Goal: Task Accomplishment & Management: Manage account settings

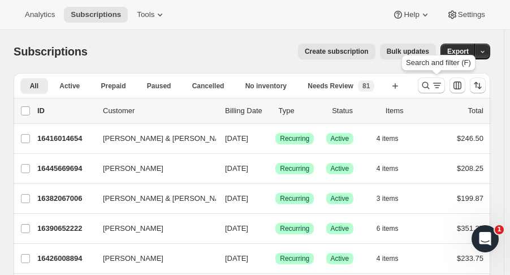
click at [430, 82] on icon "Search and filter results" at bounding box center [426, 85] width 7 height 7
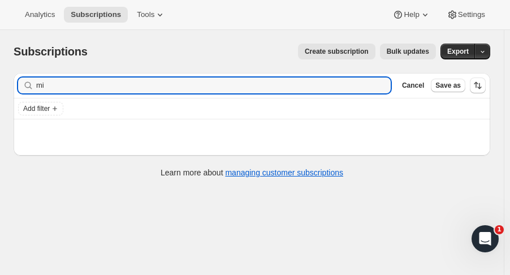
type input "m"
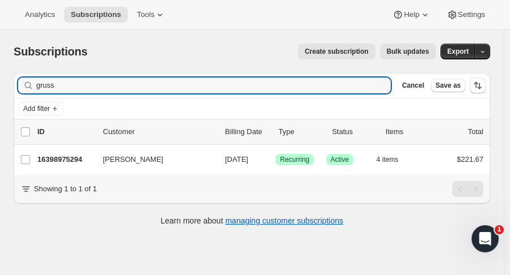
type input "gruss"
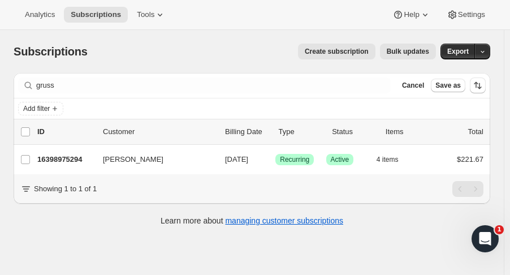
click at [71, 155] on p "16398975294" at bounding box center [65, 159] width 57 height 11
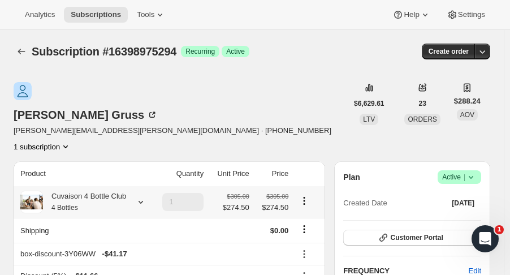
click at [131, 196] on div at bounding box center [139, 201] width 16 height 11
click at [137, 196] on icon at bounding box center [140, 201] width 11 height 11
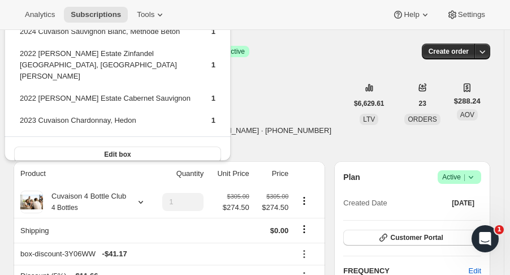
click at [281, 71] on div "Subscription #16398975294. This page is ready Subscription #16398975294 Success…" at bounding box center [252, 51] width 477 height 43
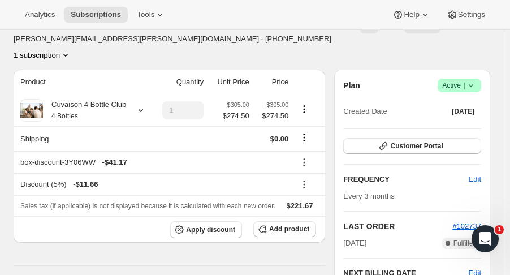
scroll to position [85, 0]
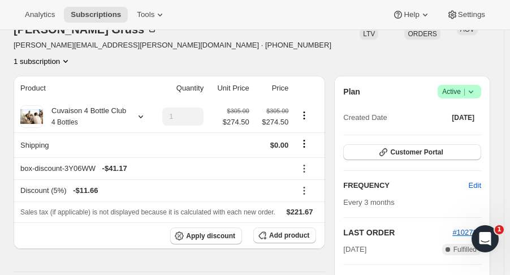
click at [132, 111] on div at bounding box center [139, 116] width 16 height 11
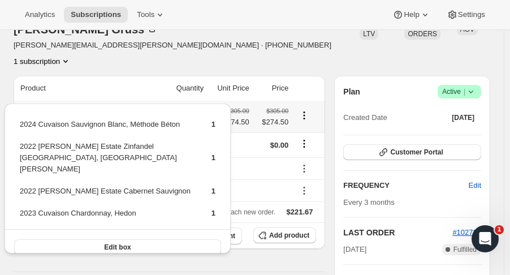
click at [315, 32] on div "Shelley Gruss shelley@gruss.org · +14129013612 1 subscription" at bounding box center [181, 32] width 334 height 70
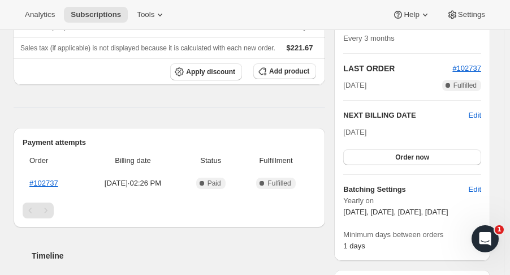
scroll to position [0, 0]
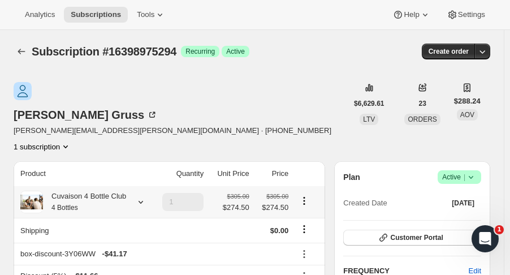
click at [25, 48] on icon "Subscriptions" at bounding box center [21, 51] width 11 height 11
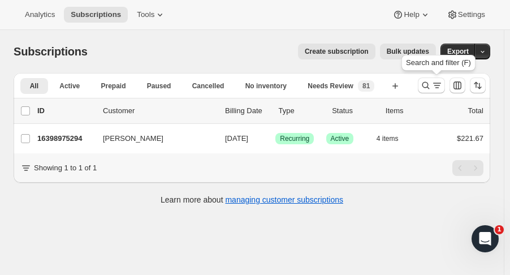
click at [424, 85] on button "Search and filter results" at bounding box center [431, 85] width 27 height 16
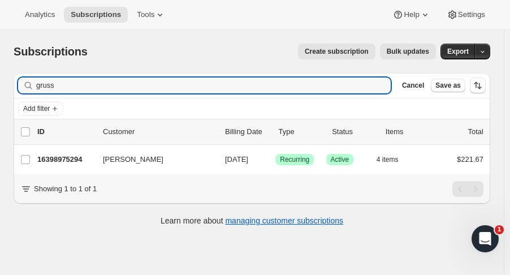
drag, startPoint x: 139, startPoint y: 87, endPoint x: -89, endPoint y: 93, distance: 228.1
click at [0, 93] on html "Analytics Subscriptions Tools Help Settings Skip to content Subscriptions. This…" at bounding box center [255, 137] width 510 height 275
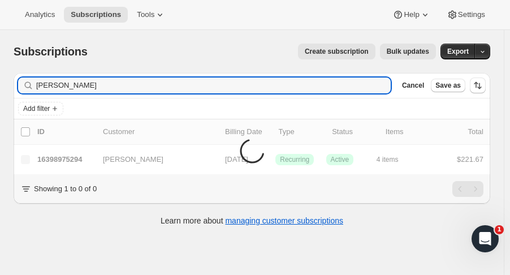
type input "cox"
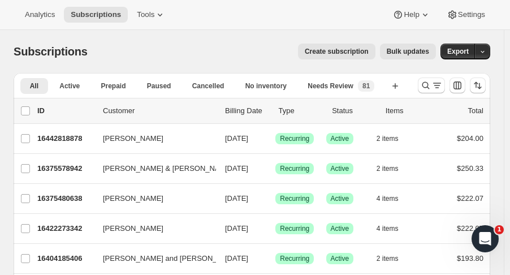
click at [432, 85] on icon "Search and filter results" at bounding box center [425, 85] width 11 height 11
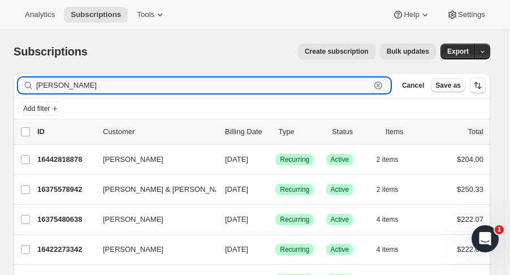
click at [164, 88] on input "cox" at bounding box center [203, 85] width 334 height 16
type input "c"
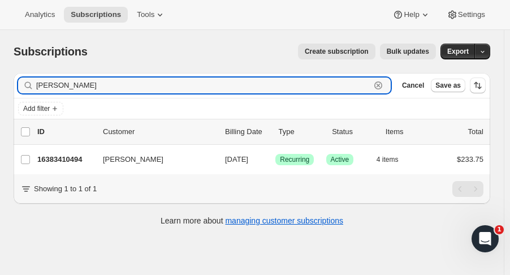
type input "kim cox"
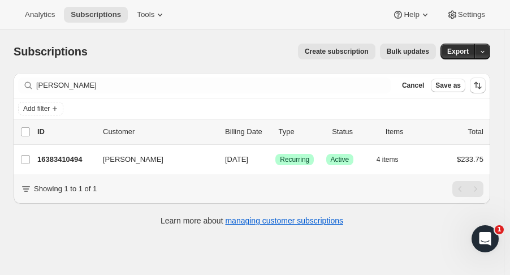
click at [69, 159] on p "16383410494" at bounding box center [65, 159] width 57 height 11
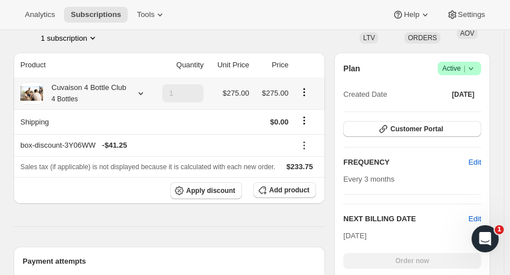
scroll to position [183, 0]
click at [471, 131] on button "Customer Portal" at bounding box center [412, 129] width 138 height 16
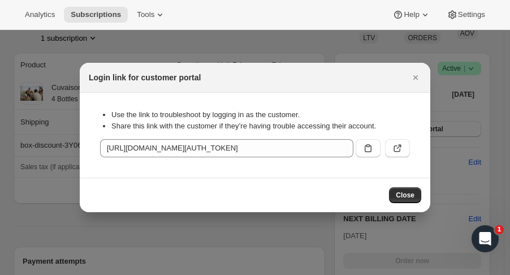
click at [400, 145] on icon ":rcc:" at bounding box center [399, 147] width 5 height 5
click at [420, 79] on icon "Close" at bounding box center [415, 77] width 11 height 11
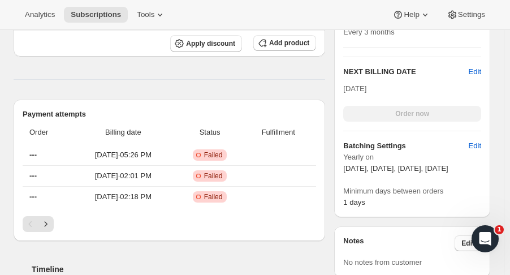
scroll to position [0, 0]
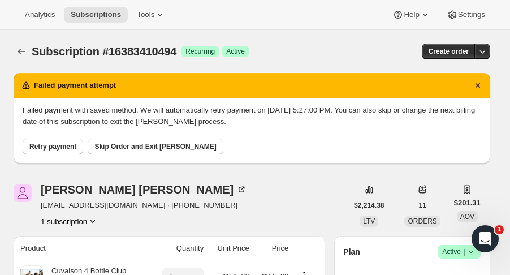
click at [63, 148] on span "Retry payment" at bounding box center [52, 146] width 47 height 9
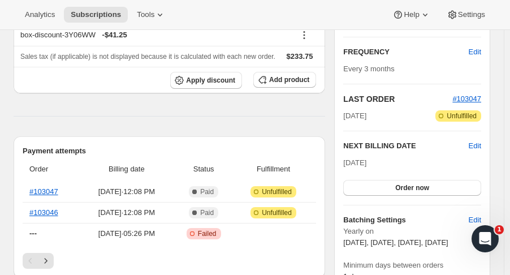
scroll to position [196, 0]
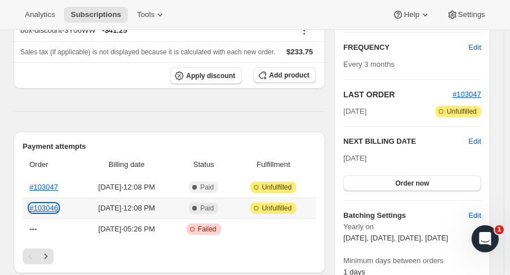
click at [53, 204] on link "#103046" at bounding box center [43, 208] width 29 height 8
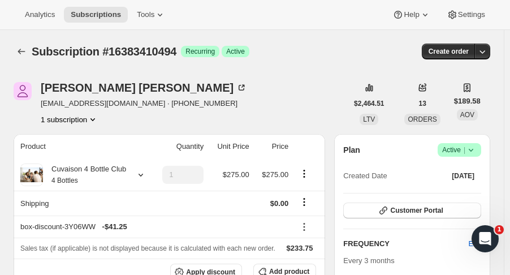
click at [20, 50] on icon "Subscriptions" at bounding box center [21, 52] width 7 height 6
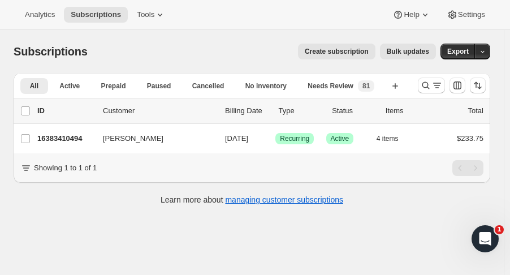
click at [428, 86] on icon "Search and filter results" at bounding box center [425, 85] width 11 height 11
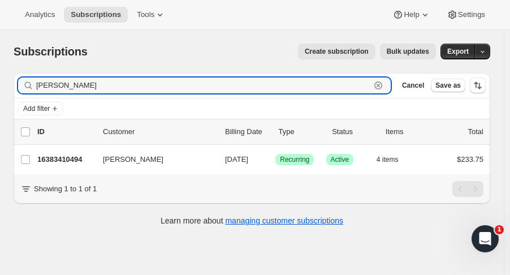
click at [384, 89] on icon "button" at bounding box center [378, 85] width 11 height 11
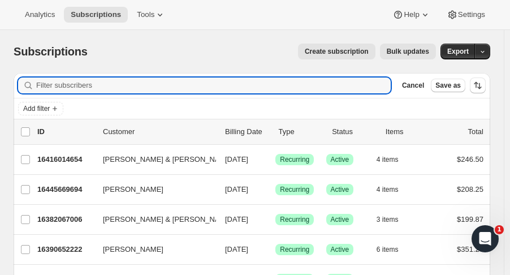
click at [421, 89] on span "Cancel" at bounding box center [413, 85] width 22 height 9
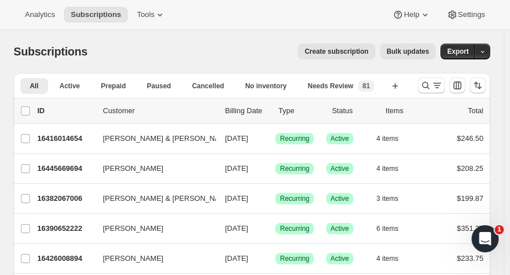
click at [347, 88] on span "Needs Review" at bounding box center [331, 85] width 46 height 9
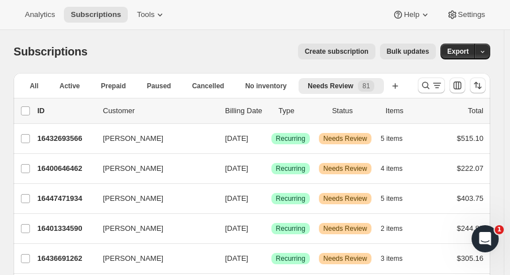
click at [63, 173] on p "16400646462" at bounding box center [65, 168] width 57 height 11
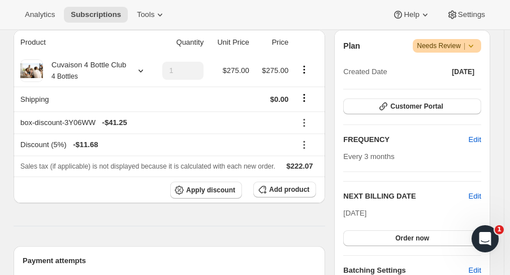
scroll to position [214, 0]
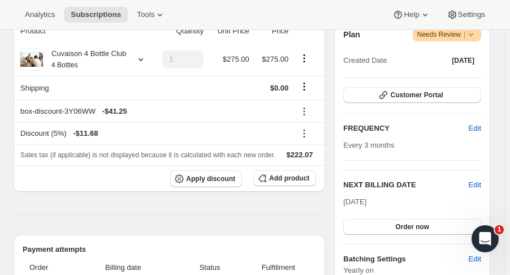
click at [132, 59] on div at bounding box center [139, 59] width 16 height 11
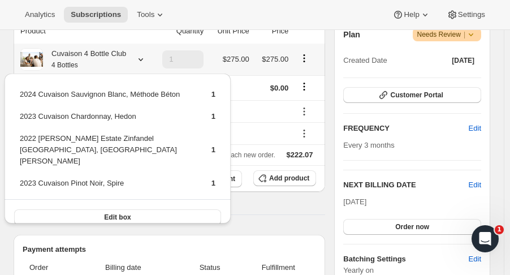
click at [118, 50] on div "Cuvaison 4 Bottle Club 4 Bottles" at bounding box center [84, 59] width 83 height 23
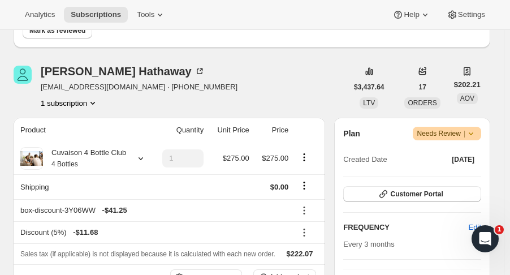
scroll to position [0, 0]
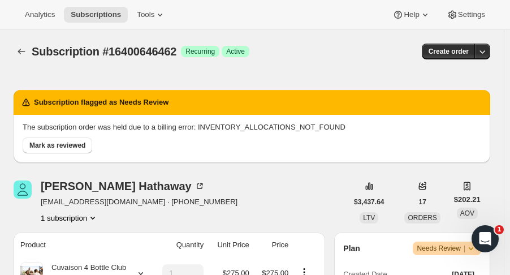
click at [62, 144] on span "Mark as reviewed" at bounding box center [57, 145] width 56 height 9
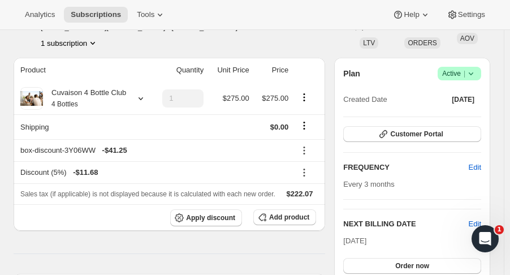
scroll to position [150, 0]
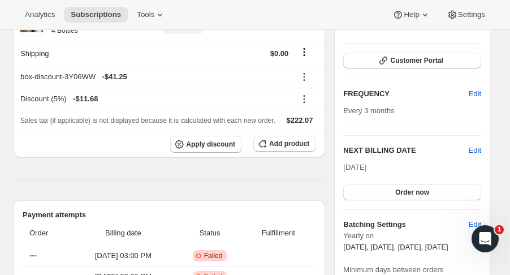
click at [450, 187] on button "Order now" at bounding box center [412, 192] width 138 height 16
click at [449, 194] on button "Click to confirm" at bounding box center [412, 192] width 138 height 16
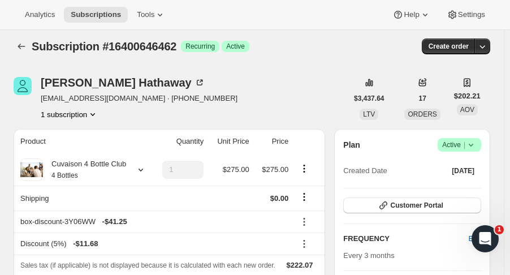
scroll to position [0, 0]
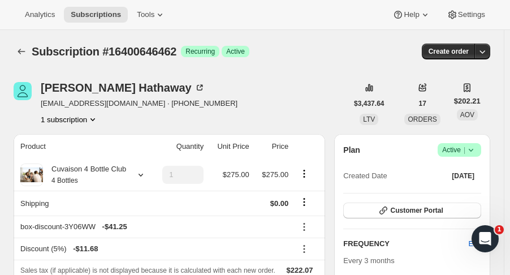
click at [16, 54] on icon "Subscriptions" at bounding box center [21, 51] width 11 height 11
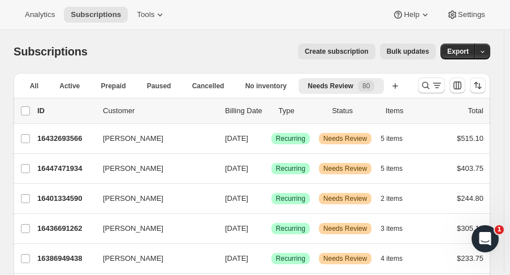
click at [81, 166] on p "16447471934" at bounding box center [65, 168] width 57 height 11
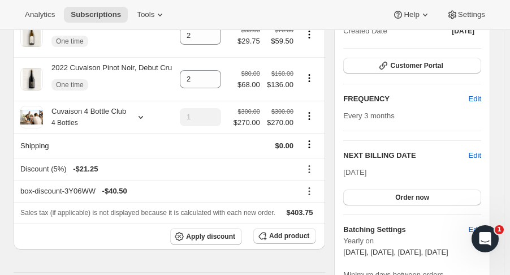
scroll to position [236, 0]
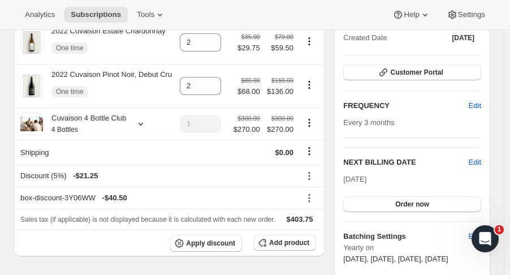
click at [421, 203] on span "Order now" at bounding box center [412, 204] width 34 height 9
click at [419, 206] on span "Click to confirm" at bounding box center [412, 204] width 51 height 9
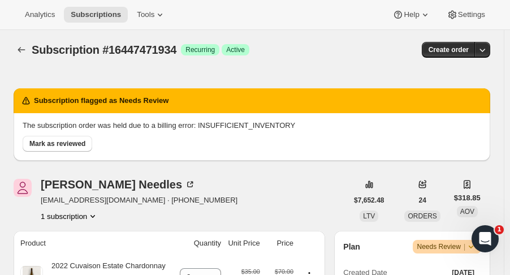
scroll to position [0, 0]
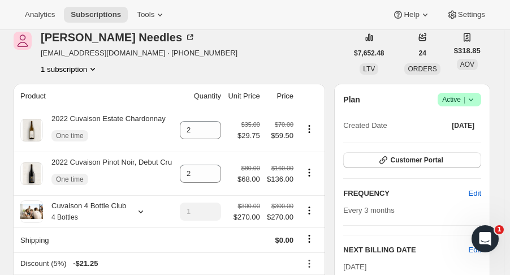
scroll to position [68, 0]
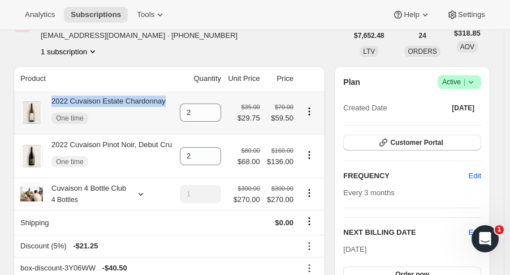
drag, startPoint x: 163, startPoint y: 104, endPoint x: 52, endPoint y: 100, distance: 111.0
click at [52, 100] on div "2022 Cuvaison Estate Chardonnay One time" at bounding box center [96, 113] width 153 height 34
copy div "2022 Cuvaison Estate Chardonnay"
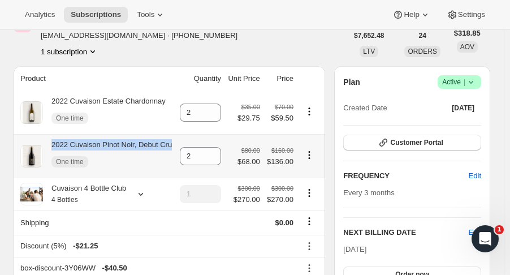
drag, startPoint x: 172, startPoint y: 144, endPoint x: 51, endPoint y: 147, distance: 120.5
click at [51, 147] on div "2022 Cuvaison Pinot Noir, Debut Cru One time" at bounding box center [96, 156] width 153 height 34
copy div "2022 Cuvaison Pinot Noir, Debut Cru"
click at [311, 158] on icon "Product actions" at bounding box center [309, 154] width 11 height 11
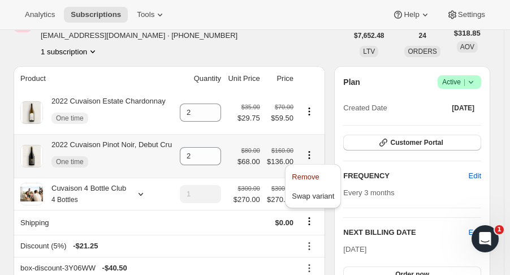
click at [306, 174] on span "Remove" at bounding box center [305, 177] width 27 height 8
type input "0"
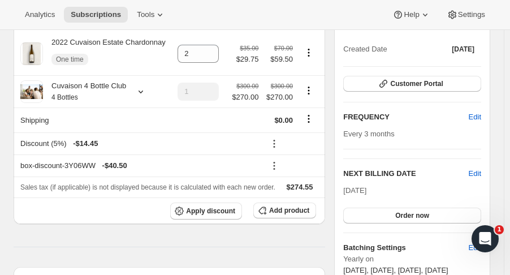
scroll to position [155, 0]
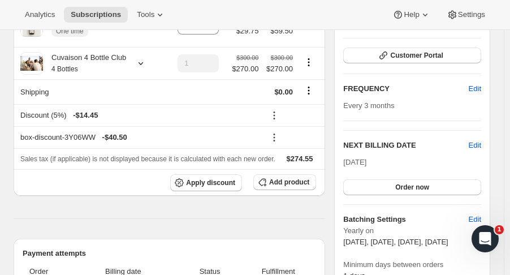
click at [300, 183] on span "Add product" at bounding box center [289, 182] width 40 height 9
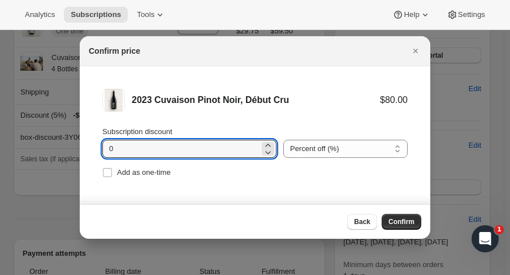
drag, startPoint x: 131, startPoint y: 147, endPoint x: 81, endPoint y: 148, distance: 49.8
click at [81, 148] on li "2023 Cuvaison Pinot Noir, Début Cru $80.00 Subscription discount 0 Percent off …" at bounding box center [255, 134] width 351 height 137
type input "15"
click at [381, 148] on select "Percent off (%) Amount off ($)" at bounding box center [345, 149] width 124 height 18
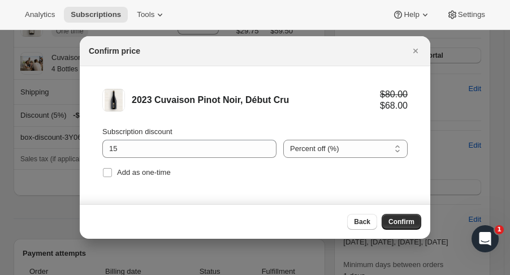
click at [159, 175] on span "Add as one-time" at bounding box center [144, 172] width 54 height 8
click at [112, 175] on input "Add as one-time" at bounding box center [107, 172] width 9 height 9
checkbox input "true"
click at [408, 219] on span "Confirm" at bounding box center [402, 221] width 26 height 9
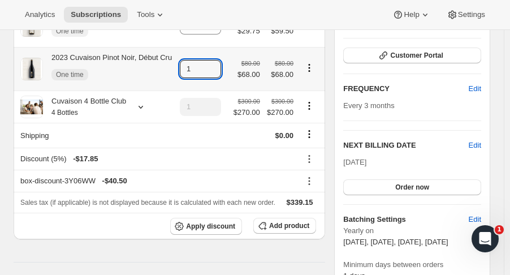
click at [218, 63] on icon at bounding box center [212, 65] width 11 height 11
type input "2"
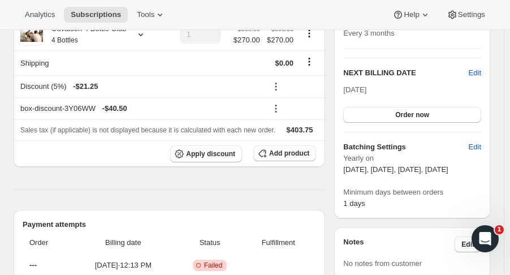
scroll to position [227, 0]
click at [436, 115] on button "Order now" at bounding box center [412, 115] width 138 height 16
click at [421, 114] on span "Click to confirm" at bounding box center [412, 114] width 51 height 9
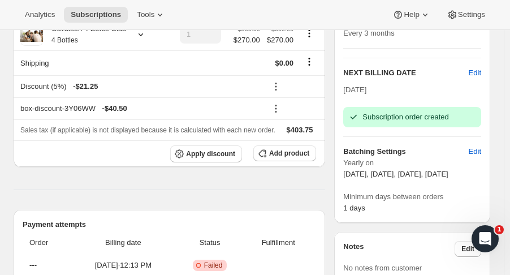
scroll to position [0, 0]
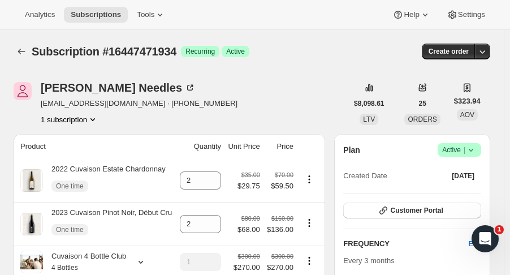
click at [19, 54] on icon "Subscriptions" at bounding box center [21, 51] width 11 height 11
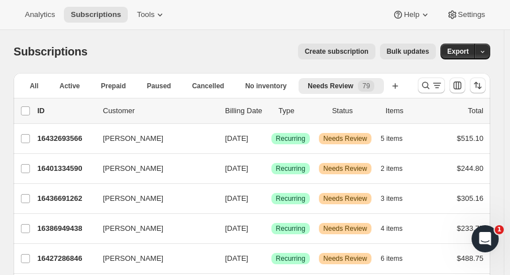
click at [74, 167] on p "16401334590" at bounding box center [65, 168] width 57 height 11
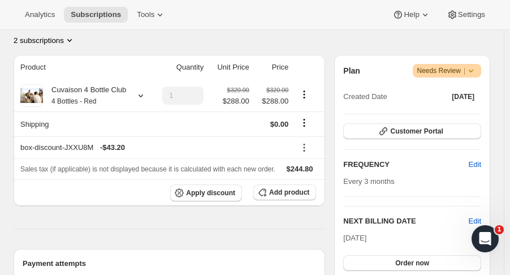
scroll to position [201, 0]
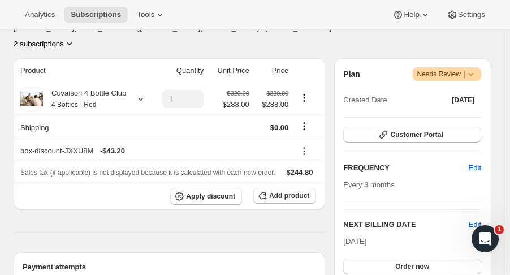
click at [136, 93] on icon at bounding box center [140, 98] width 11 height 11
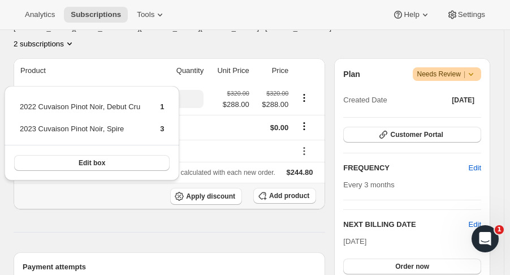
click at [154, 166] on button "Edit box" at bounding box center [92, 163] width 156 height 16
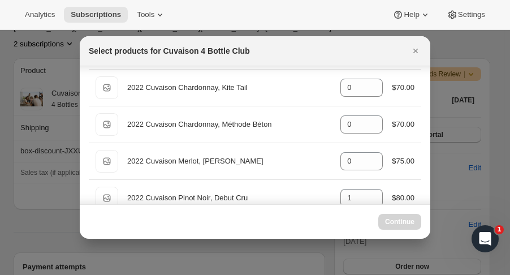
select select "gid://shopify/ProductVariant/52115221774654"
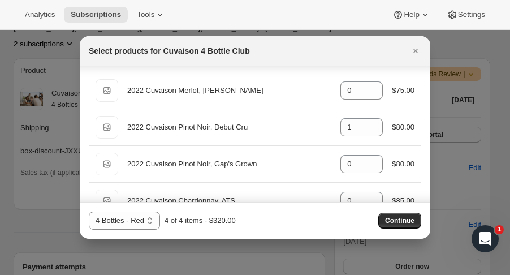
scroll to position [497, 0]
click at [415, 53] on icon "Close" at bounding box center [415, 50] width 11 height 11
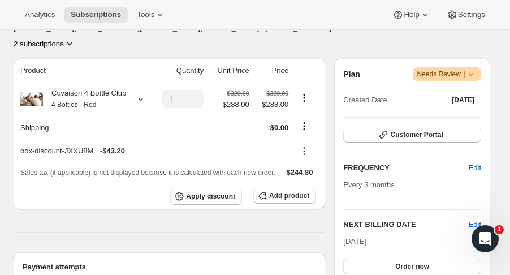
click at [141, 18] on span "Tools" at bounding box center [146, 14] width 18 height 9
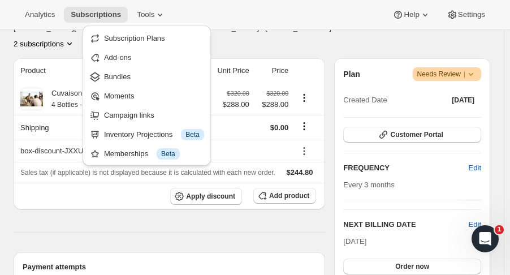
click at [141, 20] on button "Tools" at bounding box center [151, 15] width 42 height 16
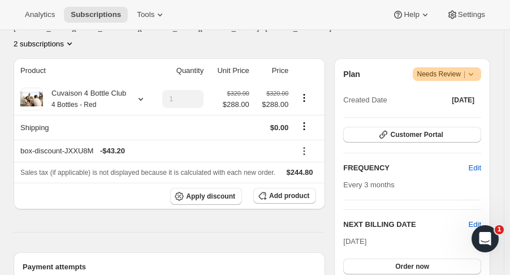
click at [141, 20] on button "Tools" at bounding box center [151, 15] width 42 height 16
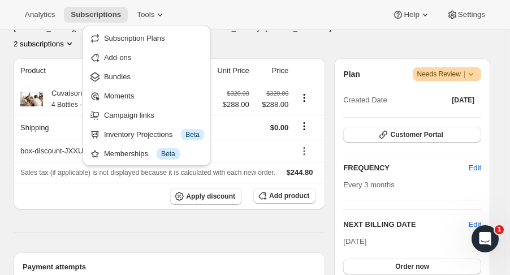
click at [129, 75] on span "Bundles" at bounding box center [117, 76] width 27 height 8
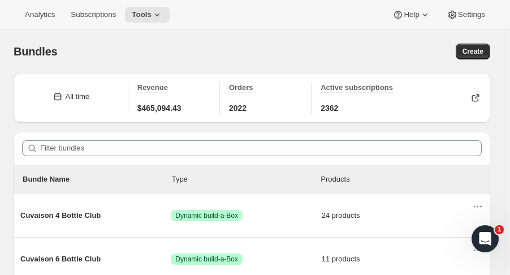
click at [82, 215] on span "Cuvaison 4 Bottle Club" at bounding box center [95, 215] width 150 height 11
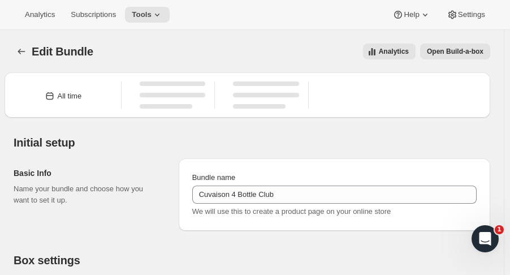
type input "Cuvaison 4 Bottle Club"
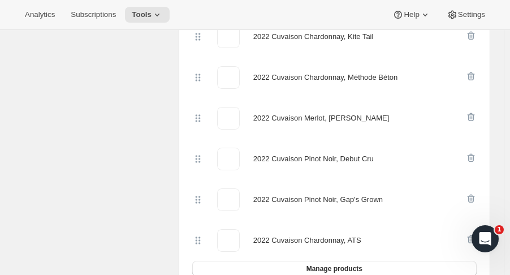
scroll to position [782, 0]
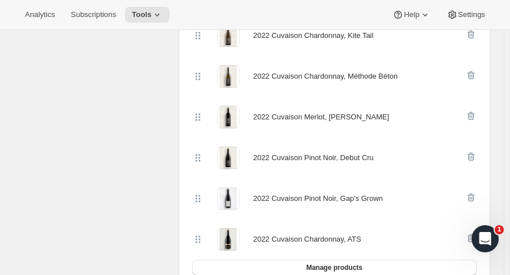
click at [203, 152] on icon at bounding box center [197, 157] width 11 height 11
click at [202, 152] on icon at bounding box center [197, 157] width 11 height 11
click at [379, 260] on button "Manage products" at bounding box center [334, 268] width 285 height 16
click at [476, 151] on icon "button" at bounding box center [471, 156] width 11 height 11
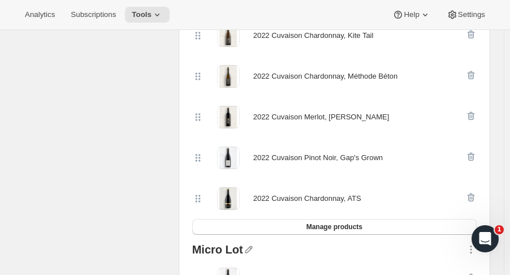
click at [339, 222] on span "Manage products" at bounding box center [335, 226] width 56 height 9
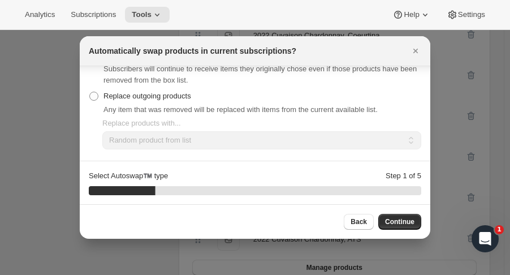
scroll to position [56, 0]
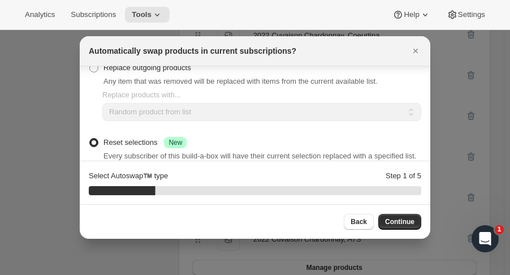
click at [232, 83] on span "Any item that was removed will be replaced with items from the current availabl…" at bounding box center [241, 81] width 274 height 8
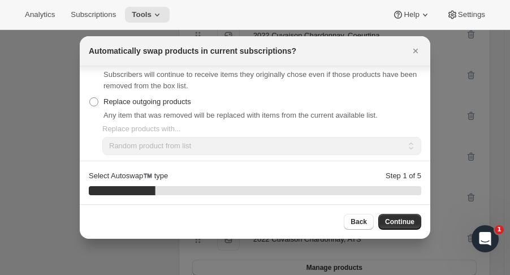
scroll to position [21, 0]
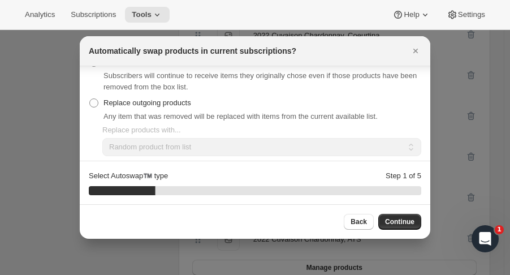
click at [93, 105] on span ":rma:" at bounding box center [93, 102] width 9 height 9
click at [90, 99] on input "Replace outgoing products" at bounding box center [89, 98] width 1 height 1
radio input "true"
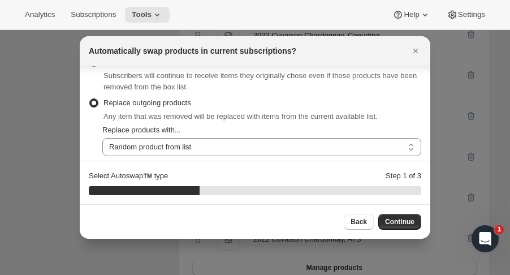
click at [229, 149] on select "Random product from list Matching product type Select specific replacements" at bounding box center [261, 147] width 319 height 18
select select "selection"
click at [102, 138] on select "Random product from list Matching product type Select specific replacements" at bounding box center [261, 147] width 319 height 18
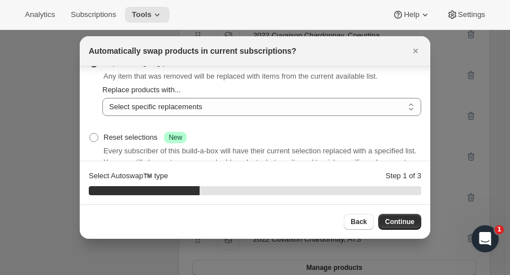
scroll to position [80, 0]
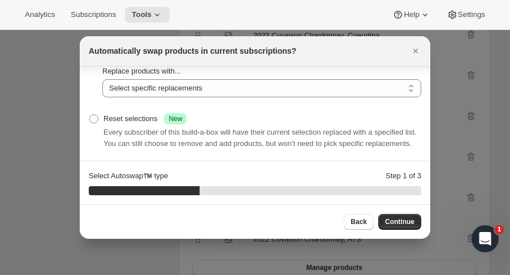
click at [410, 225] on span "Continue" at bounding box center [399, 221] width 29 height 9
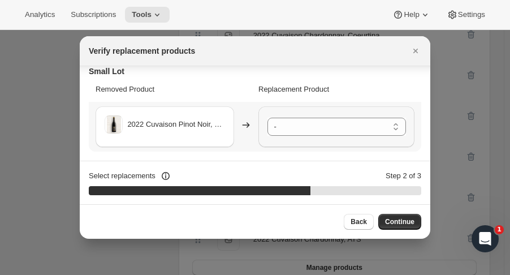
click at [328, 132] on select "- 2023 Cuvaison Pinot Noir, Début Cru - Default Title 2022 Cuvaison Pinot Noir,…" at bounding box center [337, 127] width 139 height 18
click at [292, 129] on select "- 2023 Cuvaison Pinot Noir, Début Cru - Default Title 2022 Cuvaison Pinot Noir,…" at bounding box center [337, 127] width 139 height 18
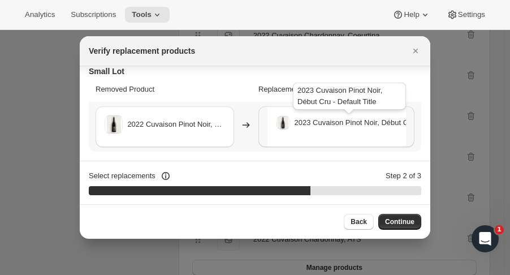
click at [401, 218] on span "Continue" at bounding box center [399, 221] width 29 height 9
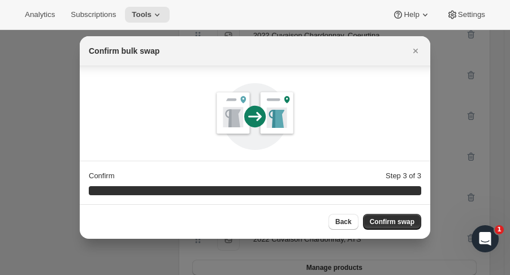
click at [397, 224] on span "Confirm swap" at bounding box center [392, 221] width 45 height 9
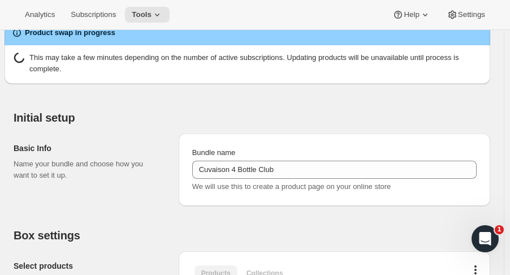
scroll to position [0, 0]
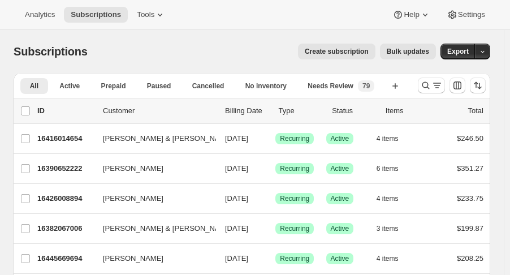
click at [369, 86] on span "79" at bounding box center [366, 85] width 7 height 9
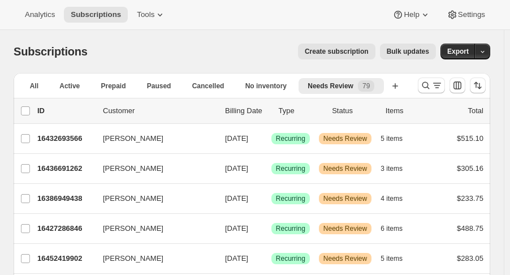
click at [52, 193] on p "16386949438" at bounding box center [65, 198] width 57 height 11
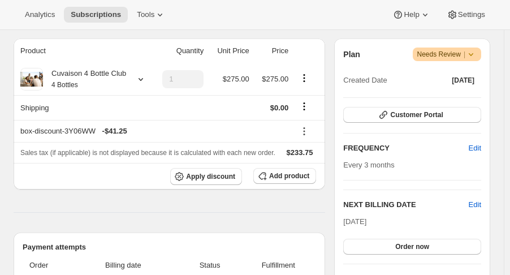
scroll to position [182, 0]
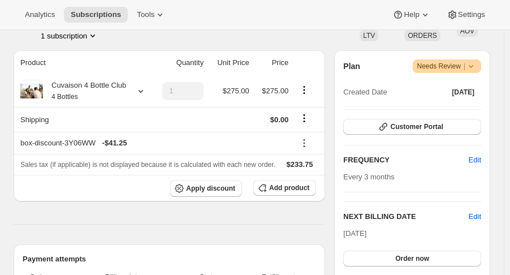
click at [139, 91] on icon at bounding box center [140, 90] width 11 height 11
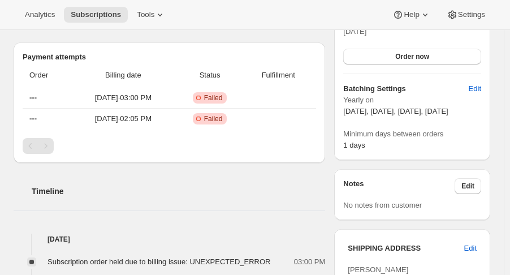
scroll to position [386, 0]
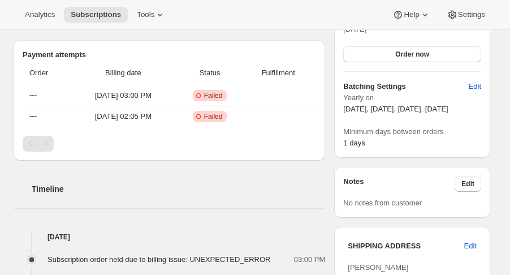
click at [223, 92] on span "Failed" at bounding box center [213, 95] width 19 height 9
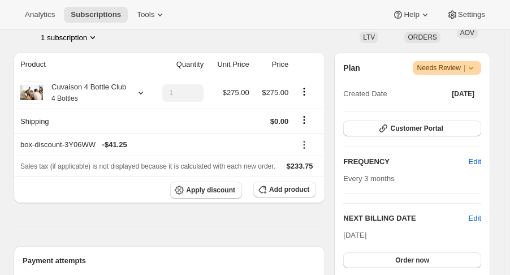
scroll to position [186, 0]
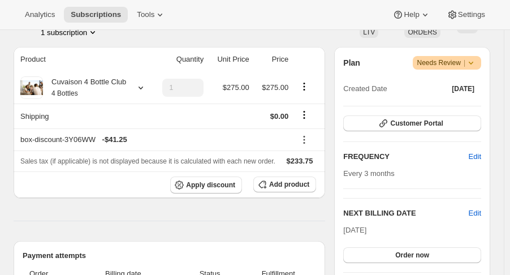
click at [440, 253] on button "Order now" at bounding box center [412, 255] width 138 height 16
click at [471, 251] on button "Click to confirm" at bounding box center [412, 255] width 138 height 16
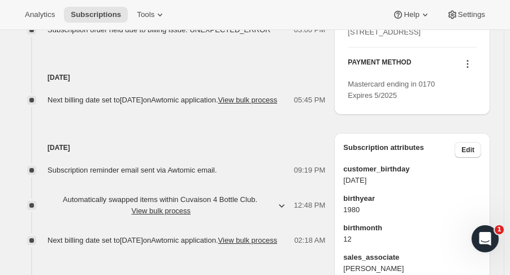
scroll to position [629, 0]
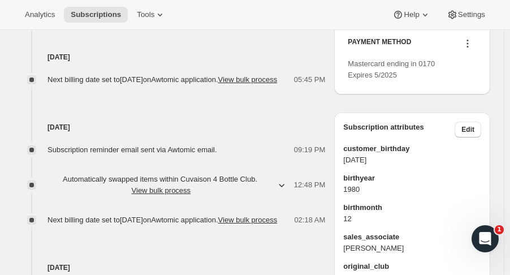
click at [473, 49] on icon at bounding box center [467, 43] width 11 height 11
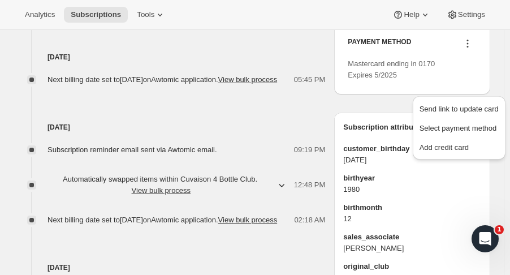
click at [485, 105] on span "Send link to update card" at bounding box center [459, 109] width 79 height 8
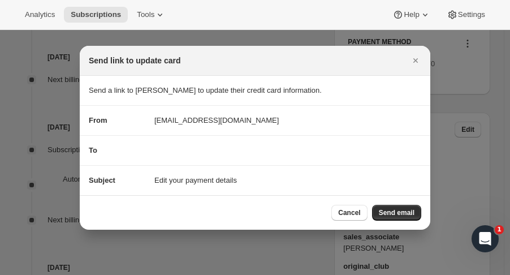
click at [390, 123] on div "From [EMAIL_ADDRESS][DOMAIN_NAME]" at bounding box center [255, 120] width 333 height 11
click at [402, 212] on span "Send email" at bounding box center [397, 212] width 36 height 9
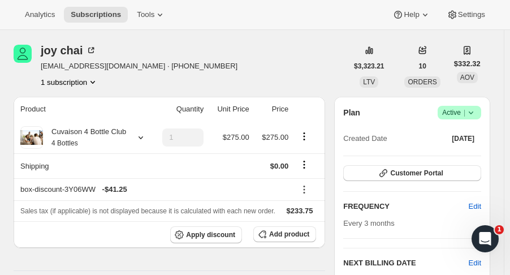
scroll to position [0, 0]
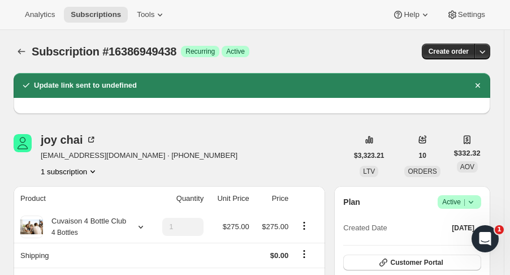
click at [19, 53] on icon "Subscriptions" at bounding box center [21, 52] width 7 height 6
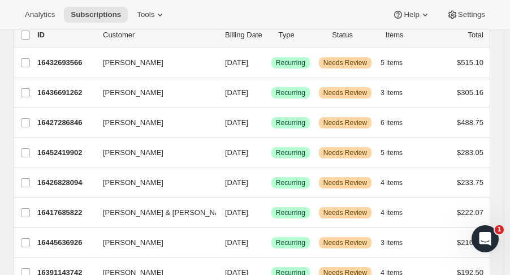
scroll to position [76, 0]
click at [66, 123] on p "16427286846" at bounding box center [65, 122] width 57 height 11
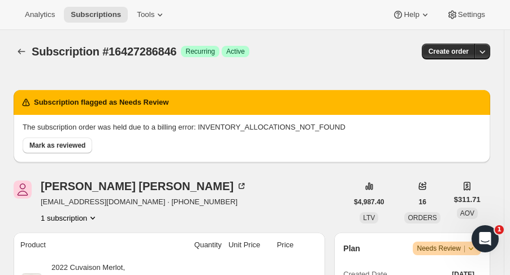
click at [18, 50] on icon "Subscriptions" at bounding box center [21, 51] width 11 height 11
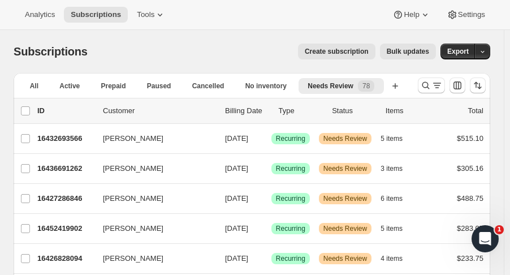
click at [243, 89] on button "No inventory" at bounding box center [266, 86] width 61 height 16
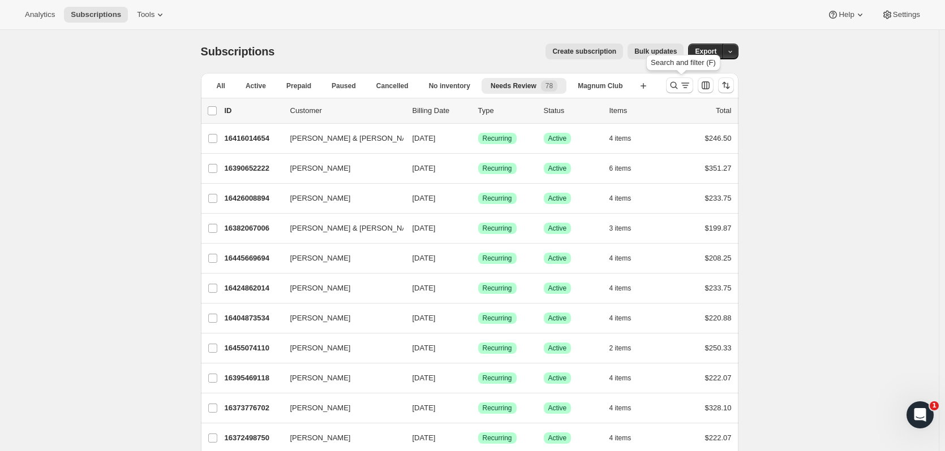
click at [510, 84] on button "Search and filter results" at bounding box center [679, 85] width 27 height 16
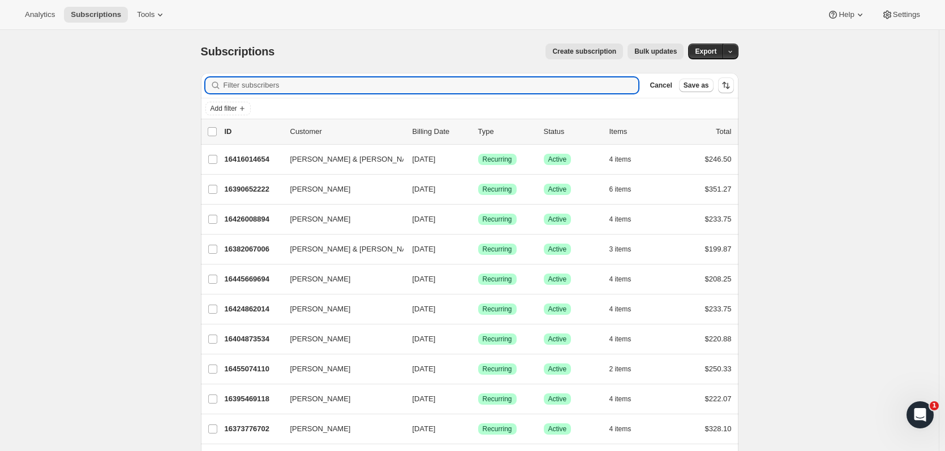
click at [289, 81] on input "Filter subscribers" at bounding box center [430, 85] width 415 height 16
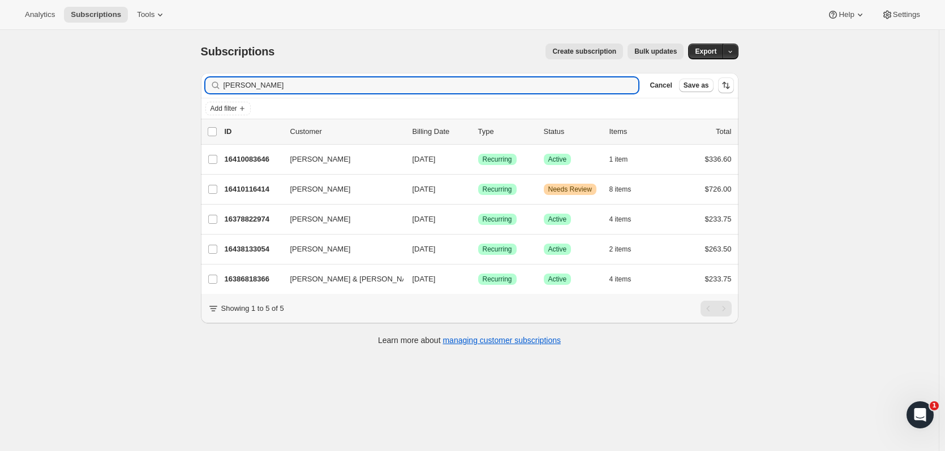
type input "[PERSON_NAME]"
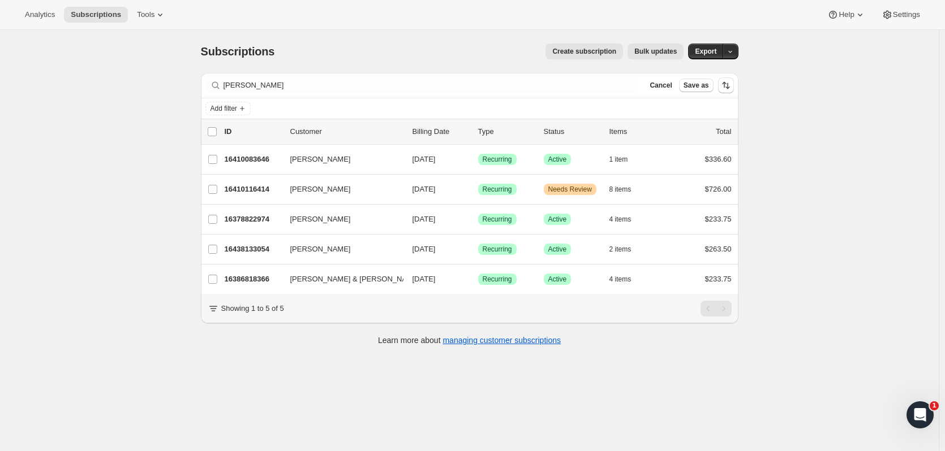
click at [273, 190] on p "16410116414" at bounding box center [253, 189] width 57 height 11
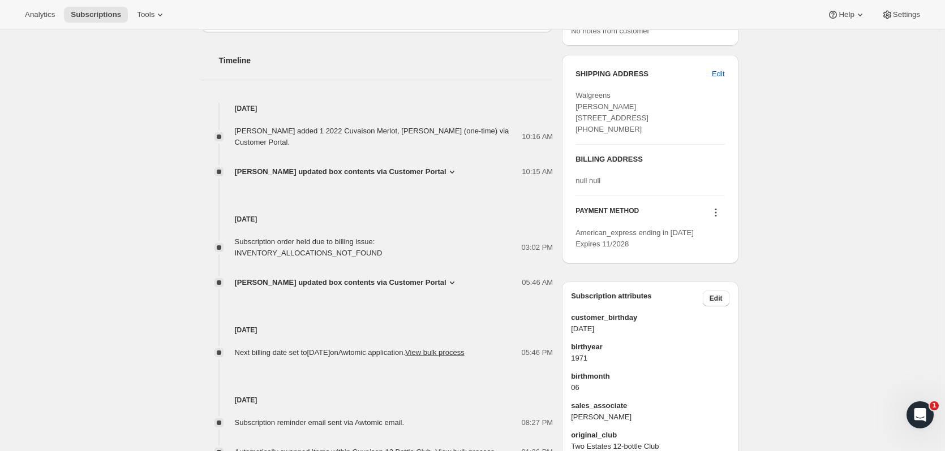
scroll to position [560, 0]
click at [510, 217] on icon at bounding box center [715, 210] width 11 height 11
click at [510, 274] on span "Add credit card" at bounding box center [702, 304] width 49 height 8
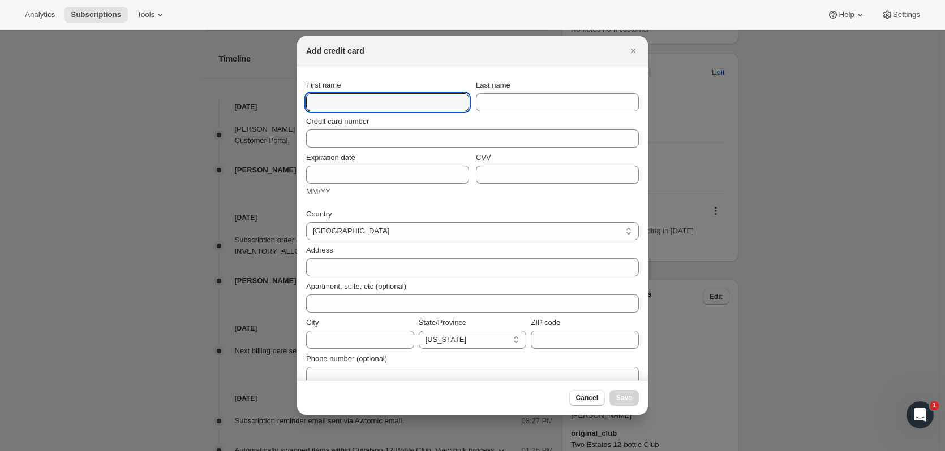
click at [333, 96] on input "First name" at bounding box center [387, 102] width 163 height 18
type input "Brant"
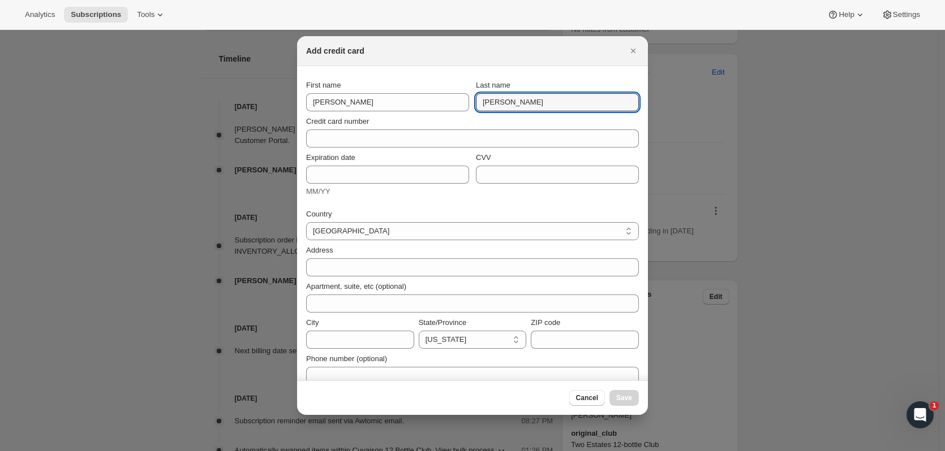
type input "[PERSON_NAME]"
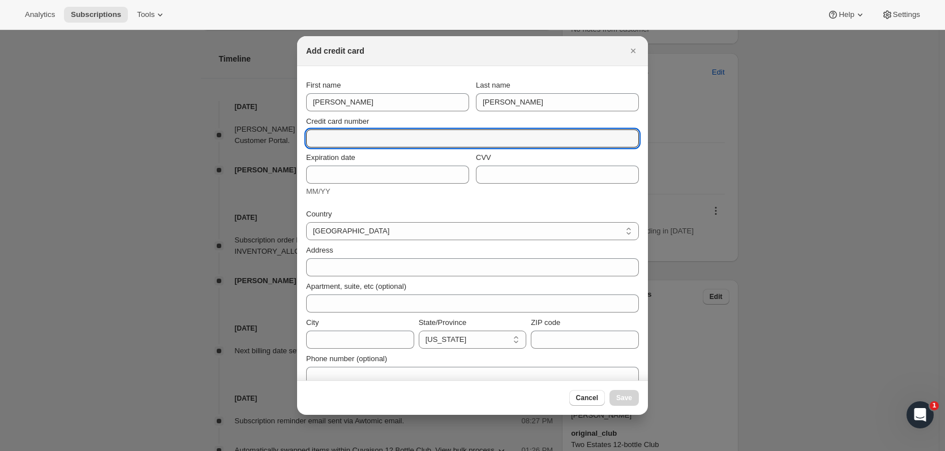
paste input "3411 580591 32005"
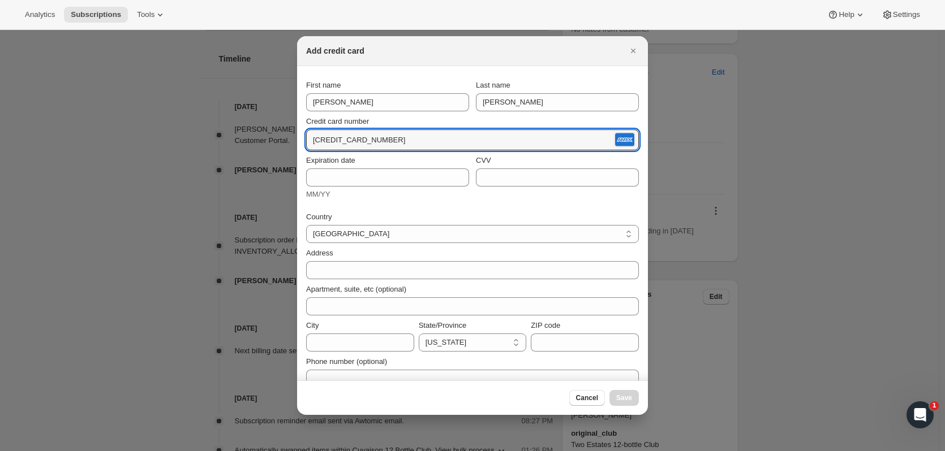
type input "3411 580591 32005"
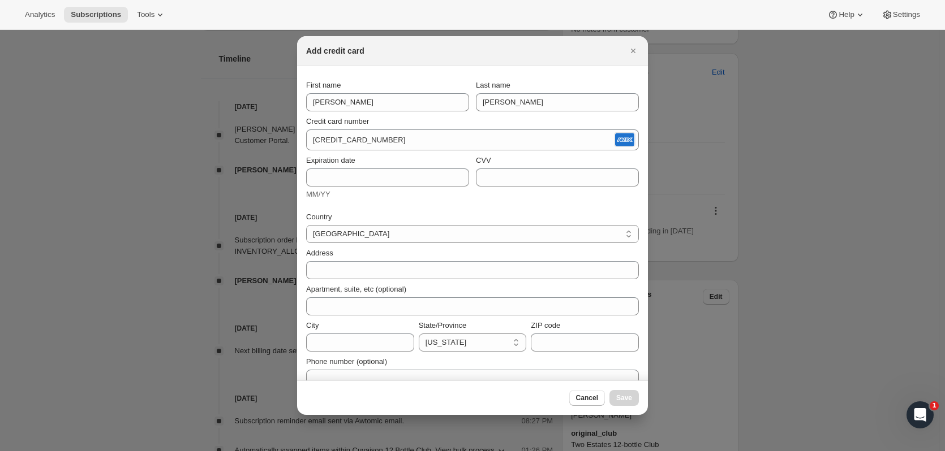
click at [335, 187] on div "Expiration date MM/YY" at bounding box center [387, 177] width 163 height 45
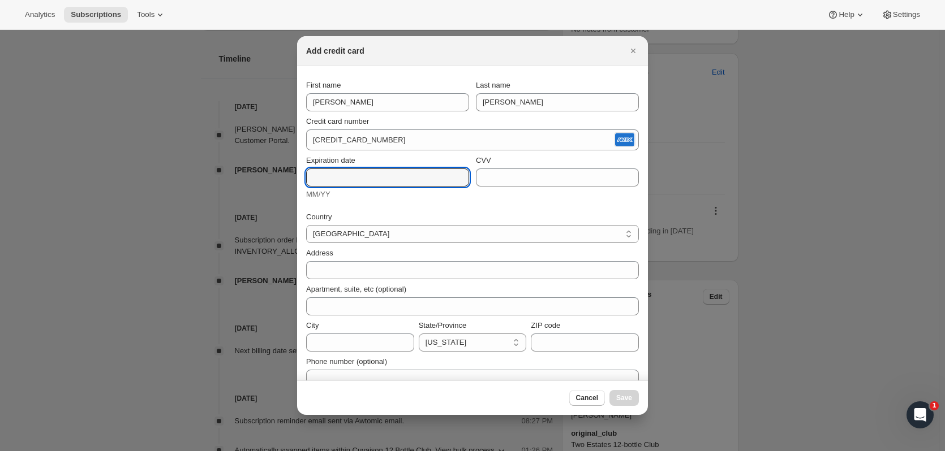
click at [333, 179] on input "Expiration date" at bounding box center [387, 178] width 163 height 18
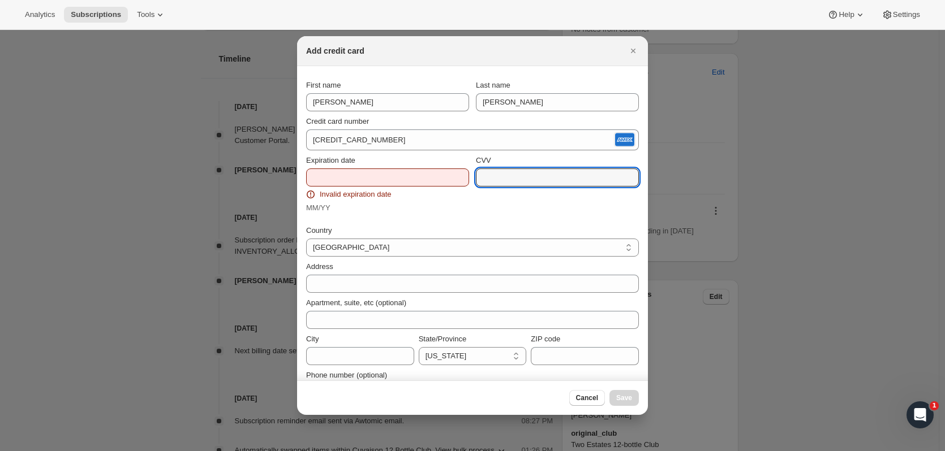
click at [487, 180] on input "CVV" at bounding box center [557, 178] width 163 height 18
type input "1974"
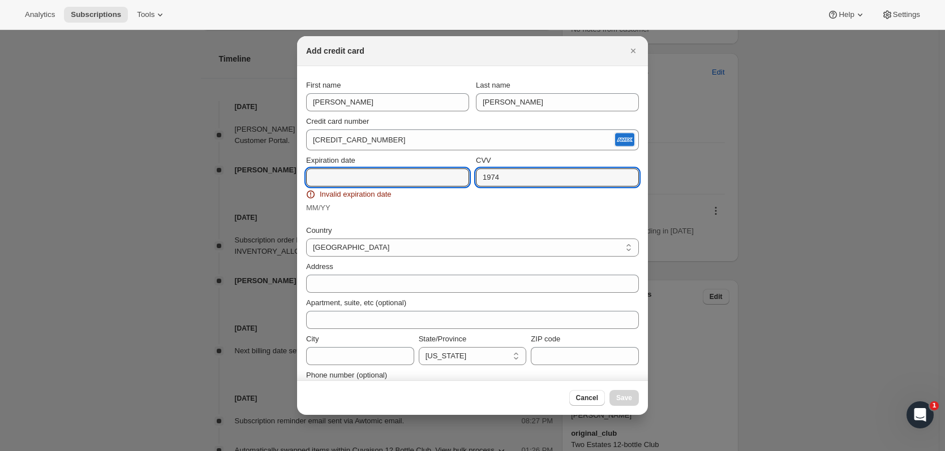
click at [312, 176] on input "Expiration date" at bounding box center [387, 178] width 163 height 18
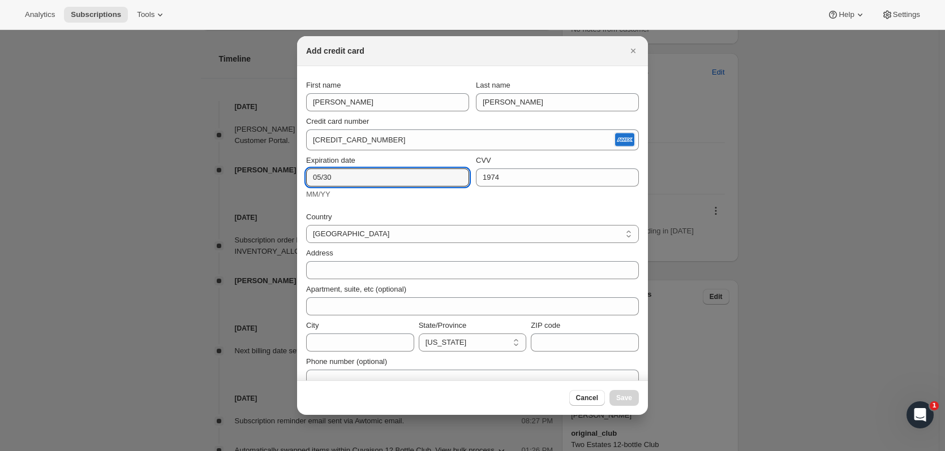
type input "05/30"
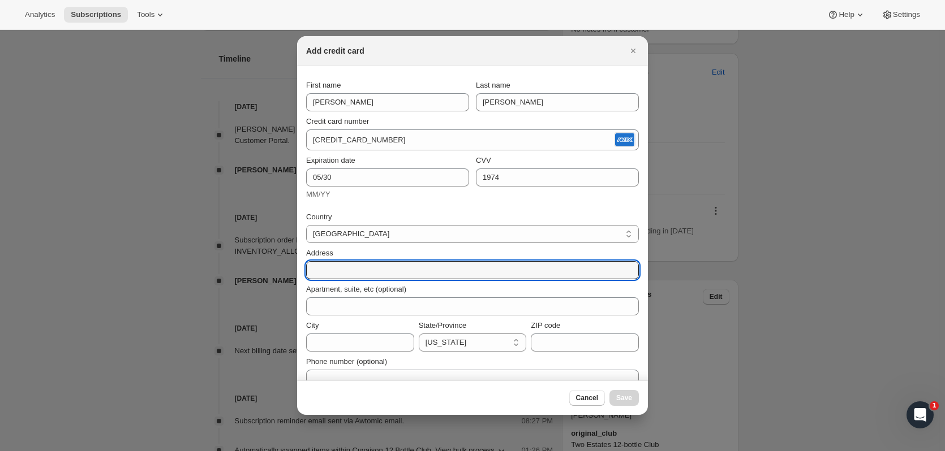
paste input "[STREET_ADDRESS]"
type input "[STREET_ADDRESS]"
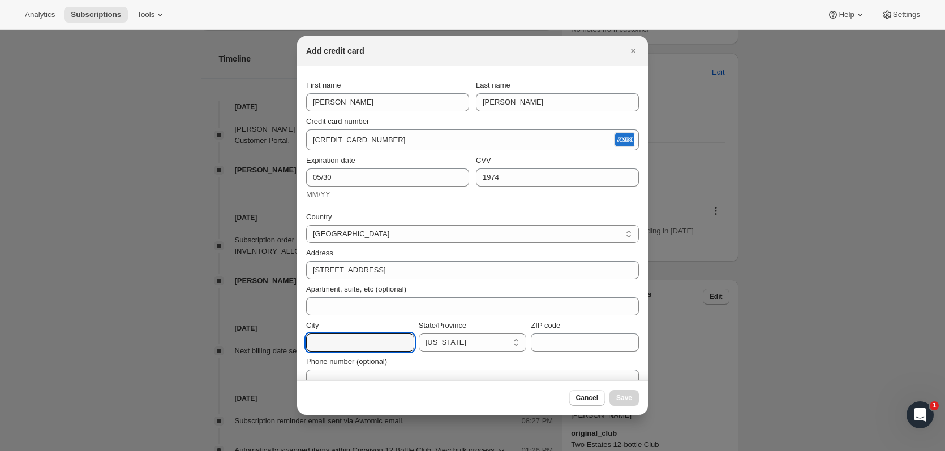
paste input "[GEOGRAPHIC_DATA]"
type input "[GEOGRAPHIC_DATA]"
click at [510, 274] on input "ZIP code" at bounding box center [585, 343] width 108 height 18
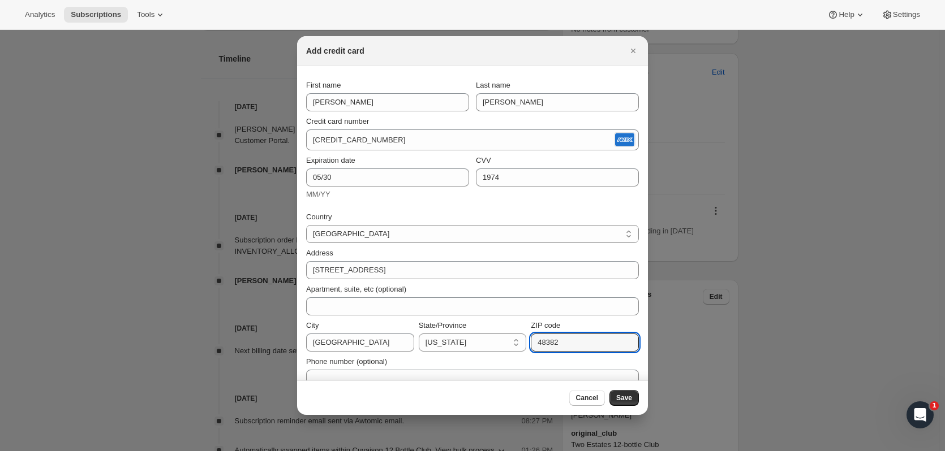
type input "48382"
click at [489, 274] on select "California Arizona Colorado Idaho Montana Washington Wyoming Nevada Oregon New …" at bounding box center [473, 343] width 108 height 18
select select "MI"
click at [419, 274] on select "California Arizona Colorado Idaho Montana Washington Wyoming Nevada Oregon New …" at bounding box center [473, 343] width 108 height 18
click at [510, 274] on span "Save" at bounding box center [624, 398] width 16 height 9
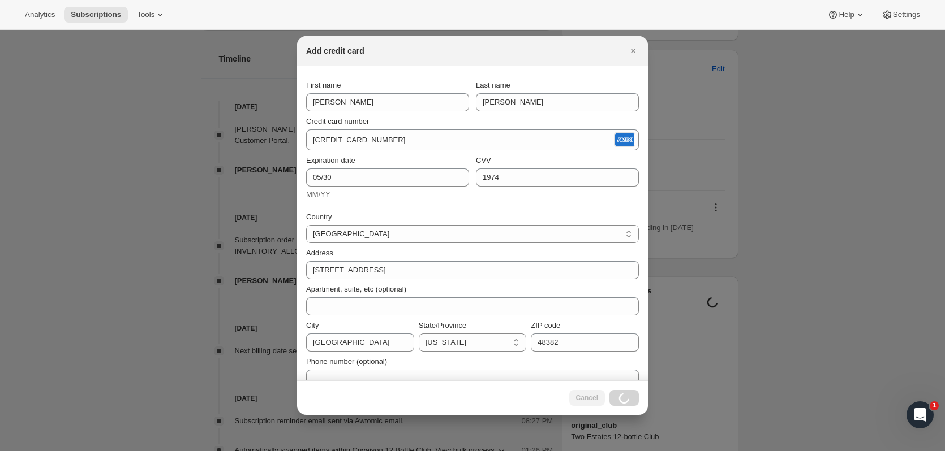
scroll to position [60, 0]
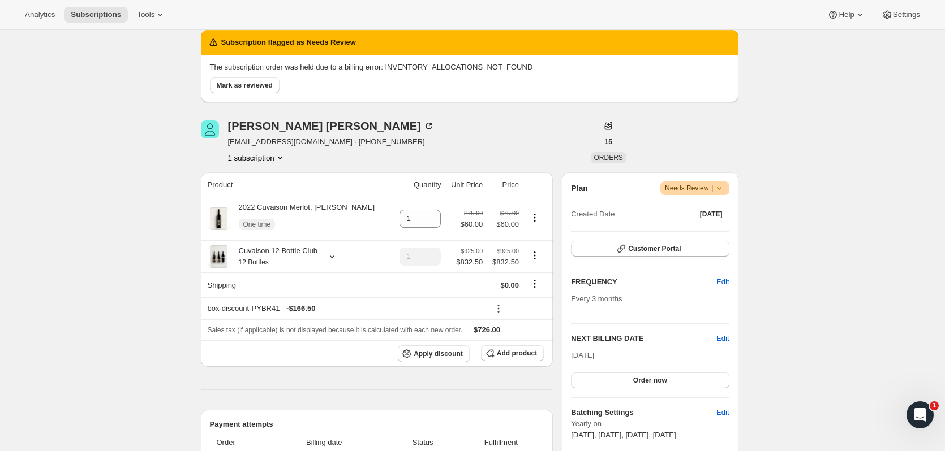
click at [510, 274] on span "Order now" at bounding box center [650, 380] width 34 height 9
click at [510, 274] on button "Click to confirm" at bounding box center [650, 381] width 158 height 16
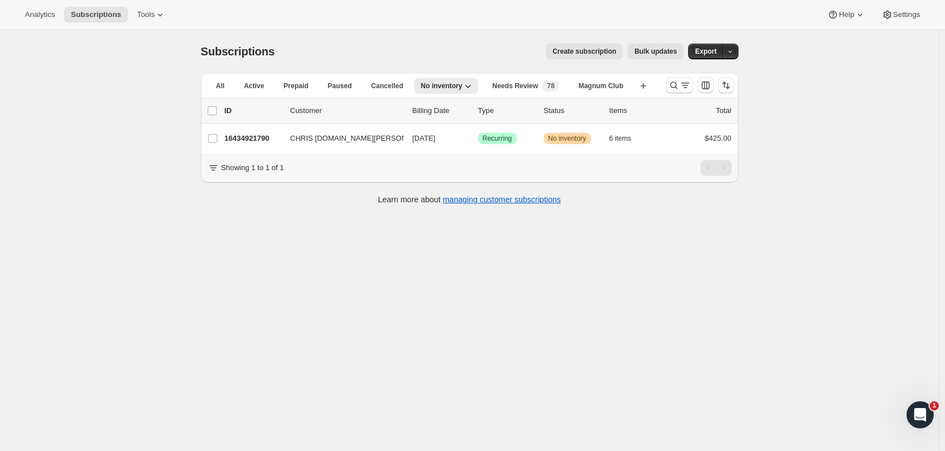
click at [673, 85] on icon "Search and filter results" at bounding box center [673, 85] width 11 height 11
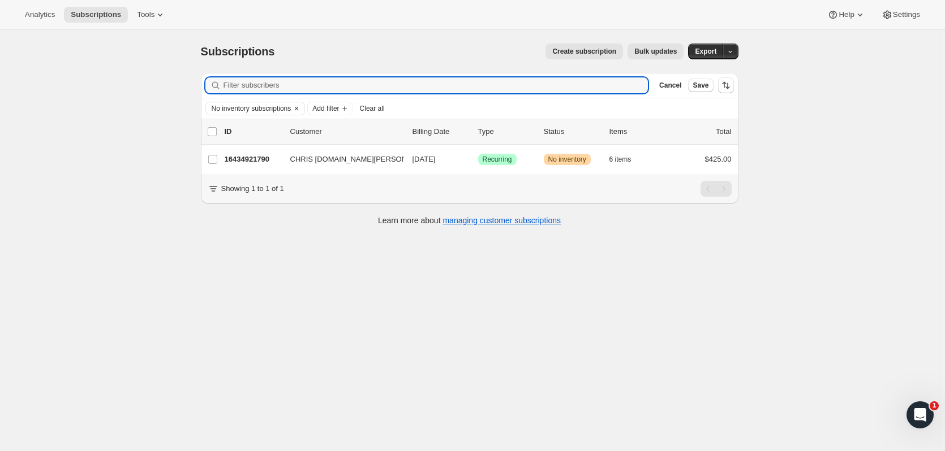
drag, startPoint x: 330, startPoint y: 88, endPoint x: 111, endPoint y: 83, distance: 219.0
click at [111, 83] on div "Subscriptions. This page is ready Subscriptions Create subscription Bulk update…" at bounding box center [469, 255] width 938 height 451
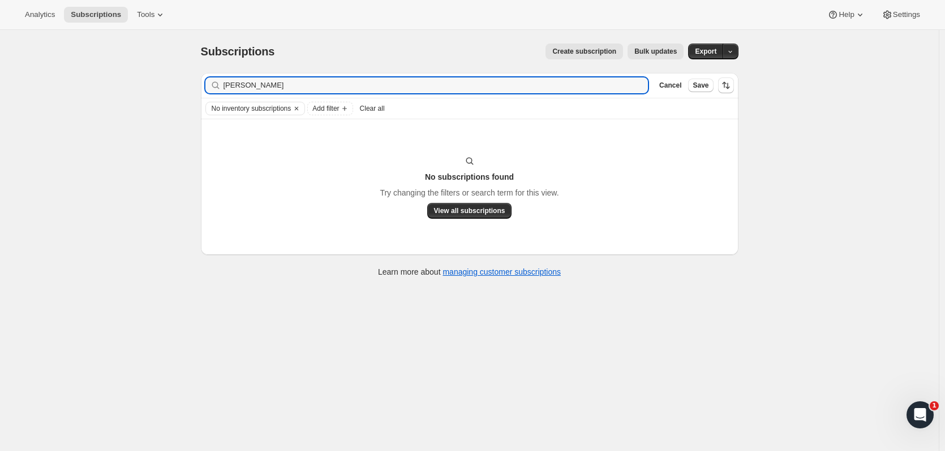
click at [241, 88] on input "[PERSON_NAME]" at bounding box center [435, 85] width 425 height 16
drag, startPoint x: 266, startPoint y: 81, endPoint x: 187, endPoint y: 68, distance: 79.7
click at [183, 77] on div "Subscriptions. This page is ready Subscriptions Create subscription Bulk update…" at bounding box center [469, 255] width 938 height 451
type input "[PERSON_NAME]"
click at [305, 105] on div "No inventory subscriptions" at bounding box center [255, 108] width 99 height 12
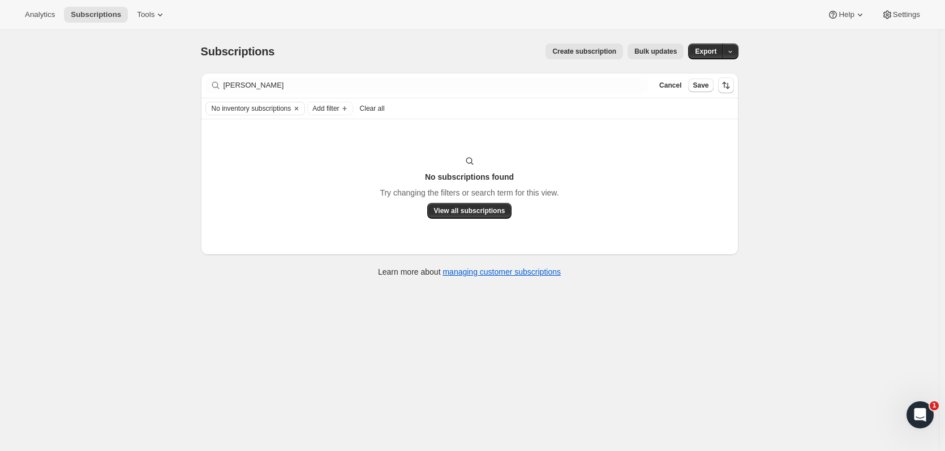
click at [301, 105] on icon "Clear" at bounding box center [296, 108] width 9 height 9
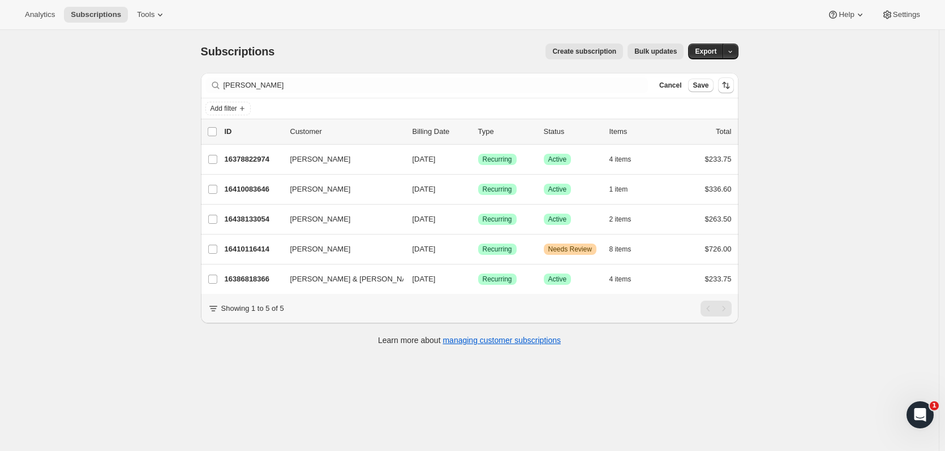
click at [236, 246] on p "16410116414" at bounding box center [253, 249] width 57 height 11
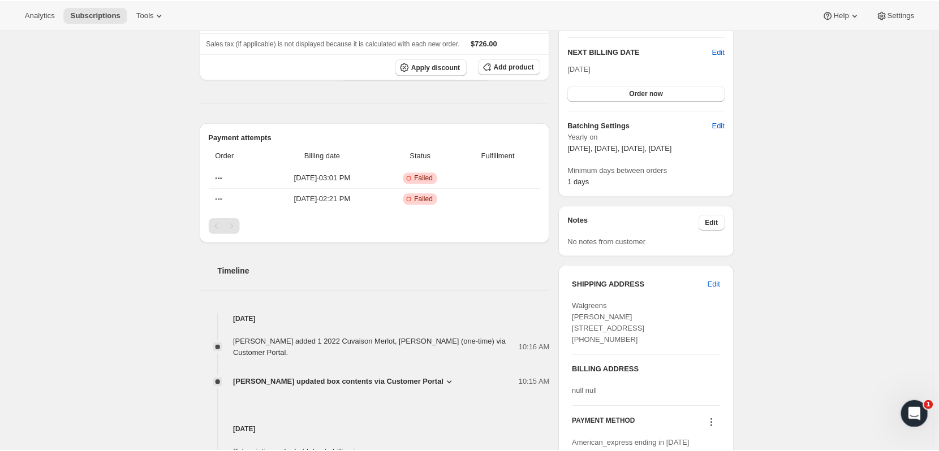
scroll to position [354, 0]
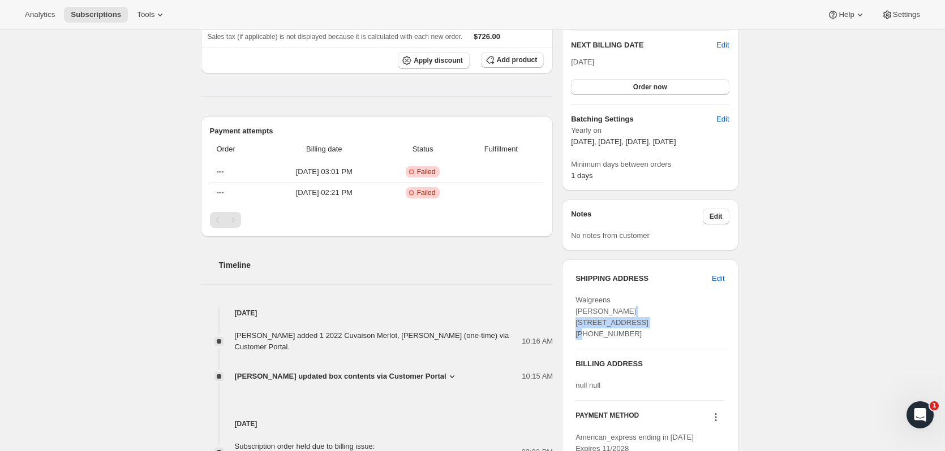
drag, startPoint x: 578, startPoint y: 325, endPoint x: 653, endPoint y: 327, distance: 74.7
click at [653, 327] on div "Walgreens [PERSON_NAME] [STREET_ADDRESS] [PHONE_NUMBER]" at bounding box center [649, 317] width 149 height 45
copy span "2270 Union Lake Road"
drag, startPoint x: 577, startPoint y: 337, endPoint x: 645, endPoint y: 334, distance: 67.9
click at [645, 334] on div "SHIPPING ADDRESS Edit Walgreens Rhondi Lance 2270 Union Lake Road Commerce Town…" at bounding box center [650, 364] width 176 height 209
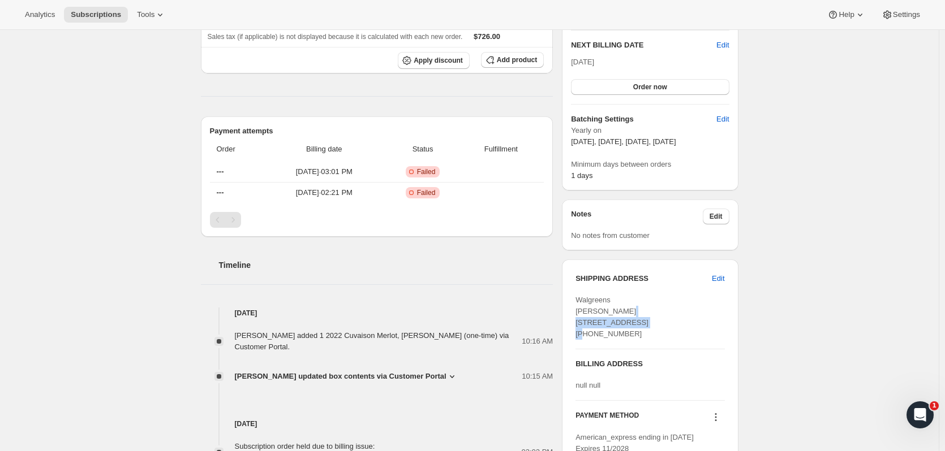
copy span "Commerce Township"
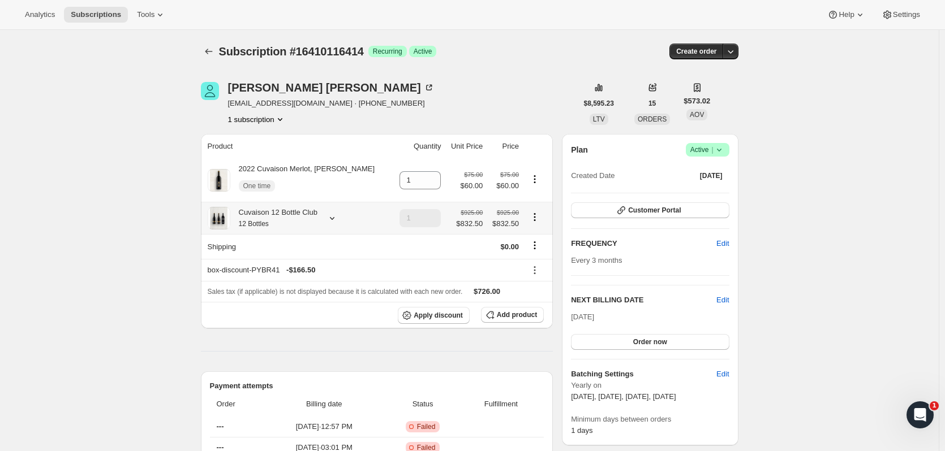
click at [332, 219] on icon at bounding box center [332, 218] width 5 height 3
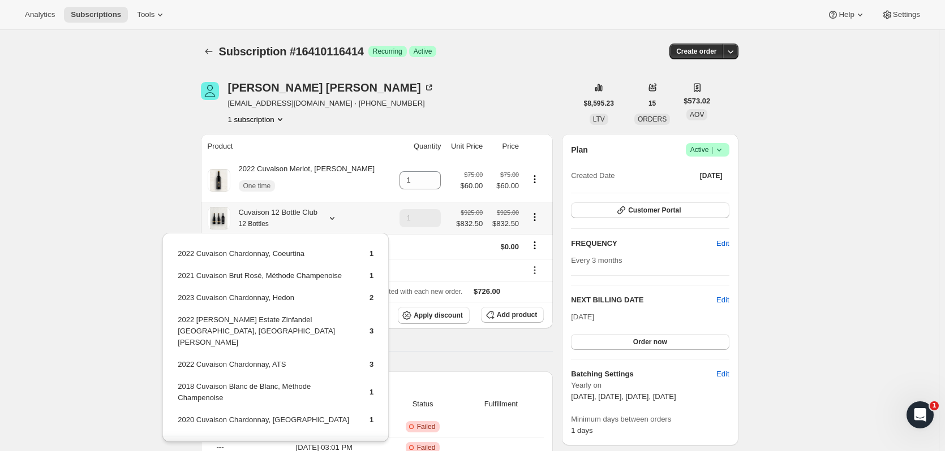
click at [332, 219] on icon at bounding box center [332, 218] width 5 height 3
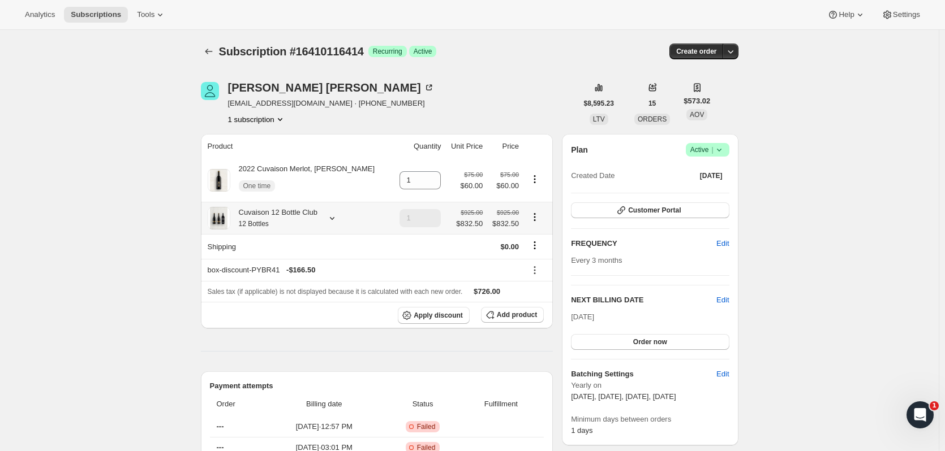
click at [332, 219] on icon at bounding box center [332, 218] width 5 height 3
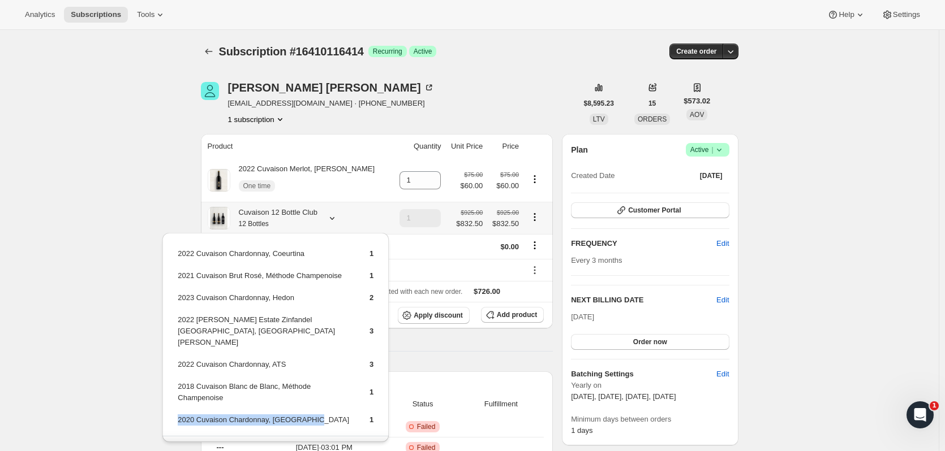
drag, startPoint x: 320, startPoint y: 411, endPoint x: 178, endPoint y: 407, distance: 142.0
click at [178, 414] on td "2020 Cuvaison Chardonnay, [GEOGRAPHIC_DATA]" at bounding box center [263, 424] width 173 height 21
copy td "2020 Cuvaison Chardonnay, [GEOGRAPHIC_DATA]"
click at [390, 85] on div "[PERSON_NAME] [PERSON_NAME][EMAIL_ADDRESS][DOMAIN_NAME] · [PHONE_NUMBER] 1 subs…" at bounding box center [389, 103] width 376 height 43
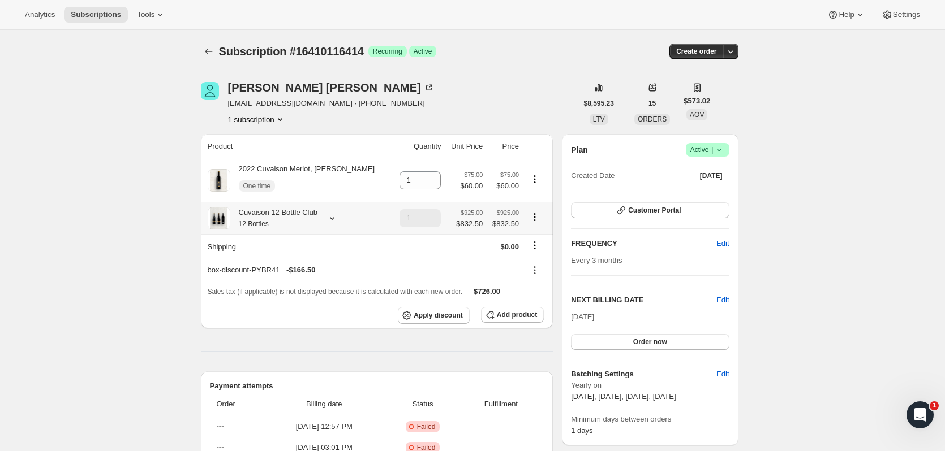
click at [333, 220] on icon at bounding box center [332, 218] width 5 height 3
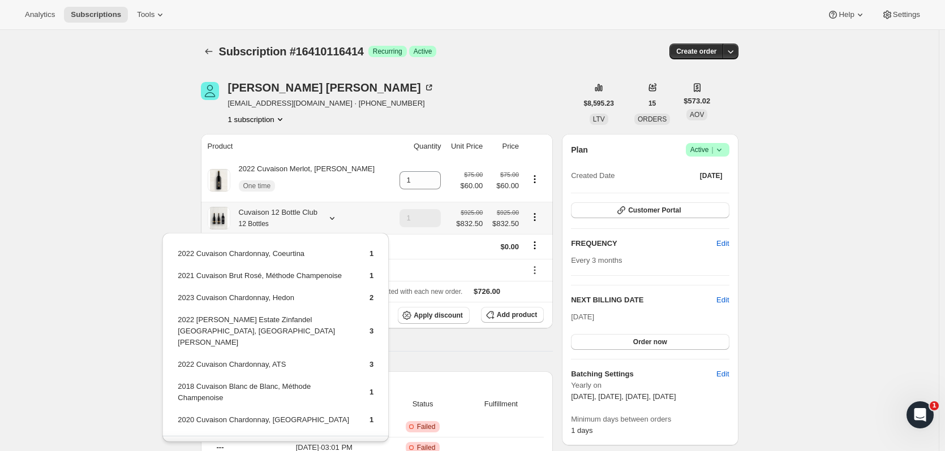
drag, startPoint x: 382, startPoint y: 295, endPoint x: 386, endPoint y: 356, distance: 61.8
click at [386, 356] on div "2022 Cuvaison Chardonnay, Coeurtina 1 2021 Cuvaison Brut Rosé, Méthode Champeno…" at bounding box center [275, 338] width 226 height 210
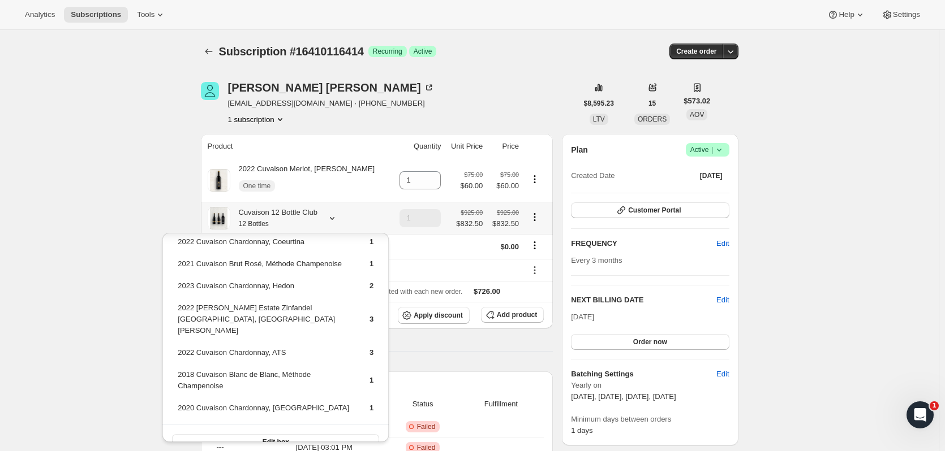
scroll to position [18, 0]
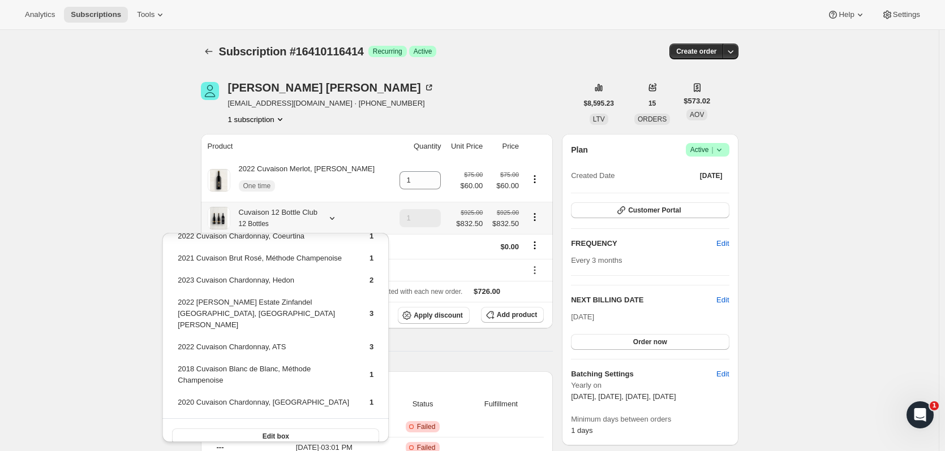
click at [346, 429] on button "Edit box" at bounding box center [275, 437] width 207 height 16
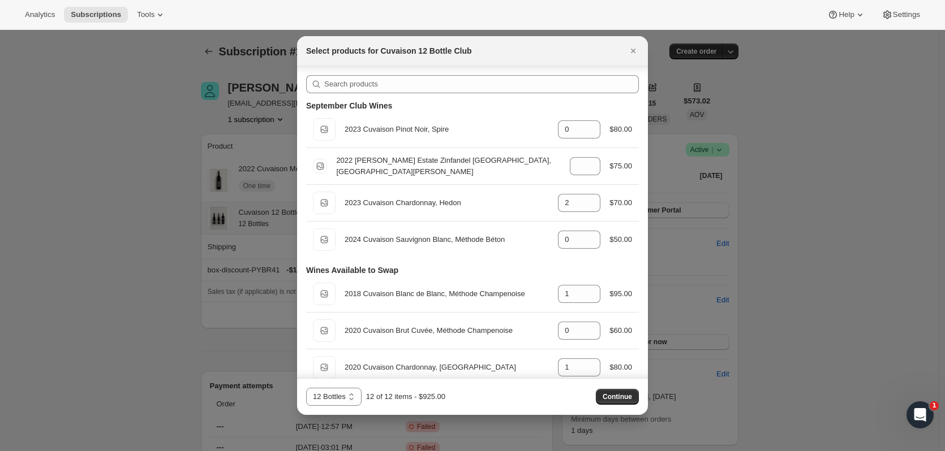
scroll to position [237, 0]
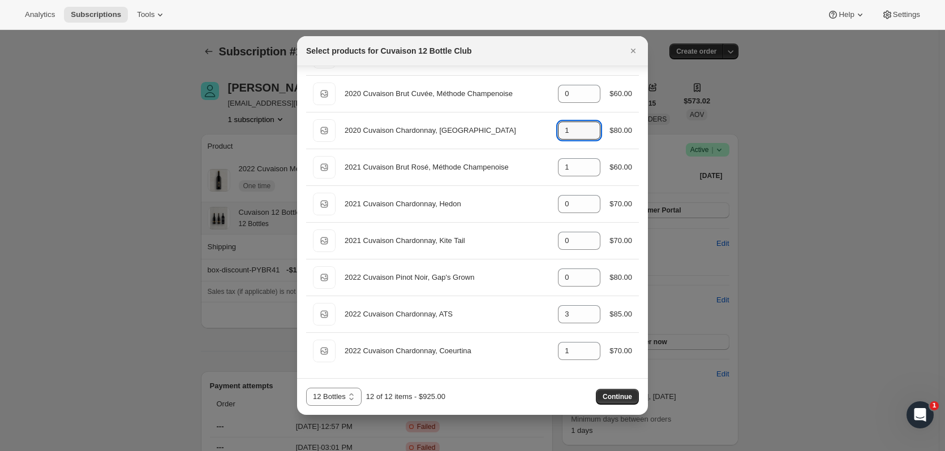
click at [586, 136] on icon ":r59:" at bounding box center [591, 133] width 11 height 11
type input "0"
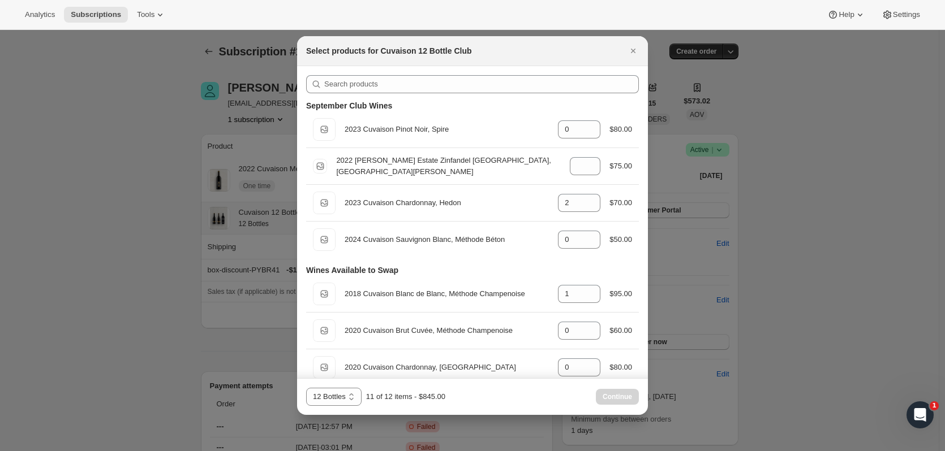
click at [633, 45] on icon "Close" at bounding box center [632, 50] width 11 height 11
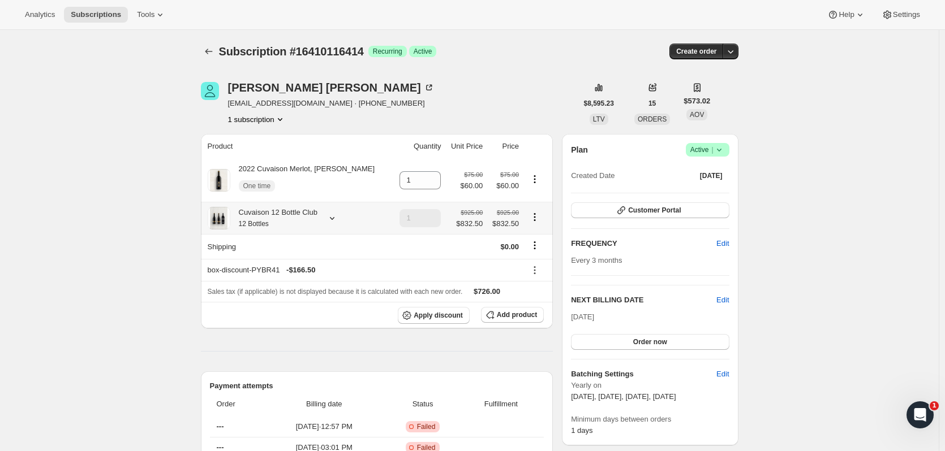
click at [334, 220] on icon at bounding box center [331, 218] width 11 height 11
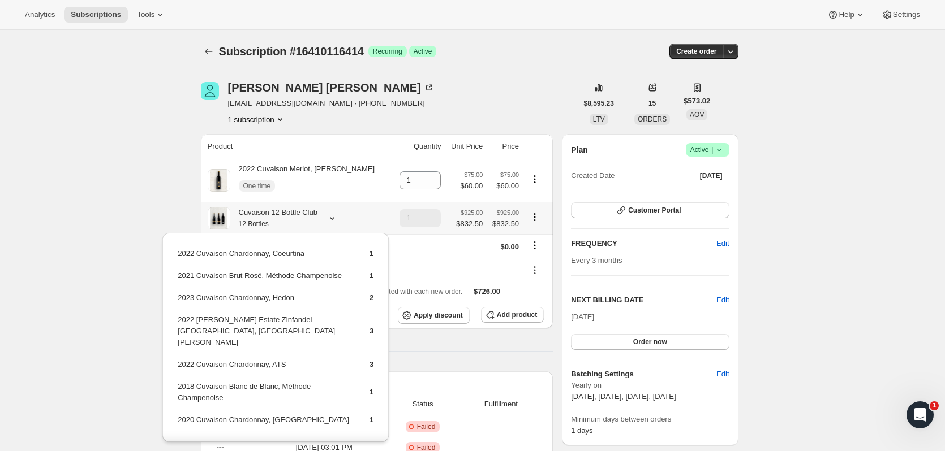
drag, startPoint x: 389, startPoint y: 287, endPoint x: 359, endPoint y: 398, distance: 115.4
click at [378, 373] on div "2022 Cuvaison Chardonnay, Coeurtina 1 2021 Cuvaison Brut Rosé, Méthode Champeno…" at bounding box center [275, 341] width 235 height 222
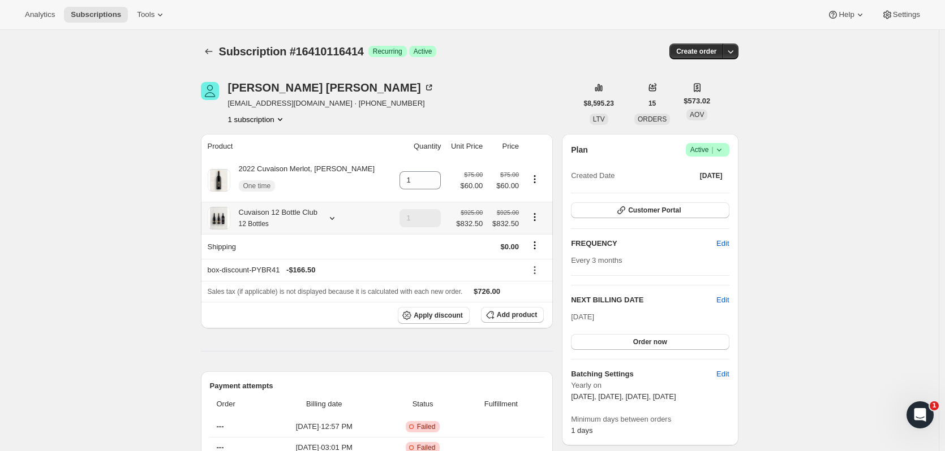
click at [333, 219] on icon at bounding box center [332, 218] width 5 height 3
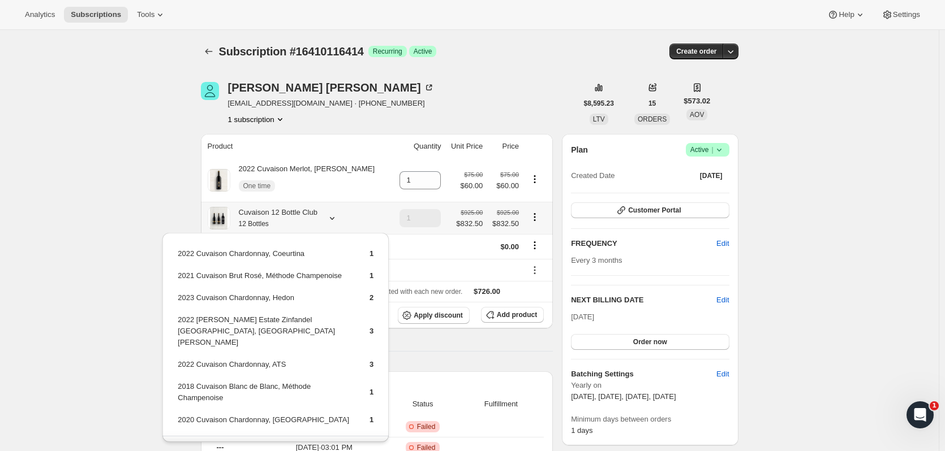
click at [341, 446] on button "Edit box" at bounding box center [275, 454] width 207 height 16
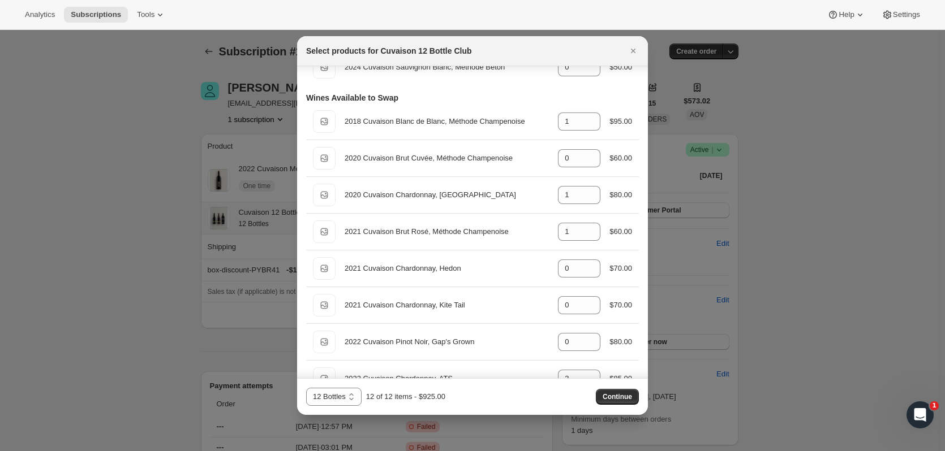
scroll to position [237, 0]
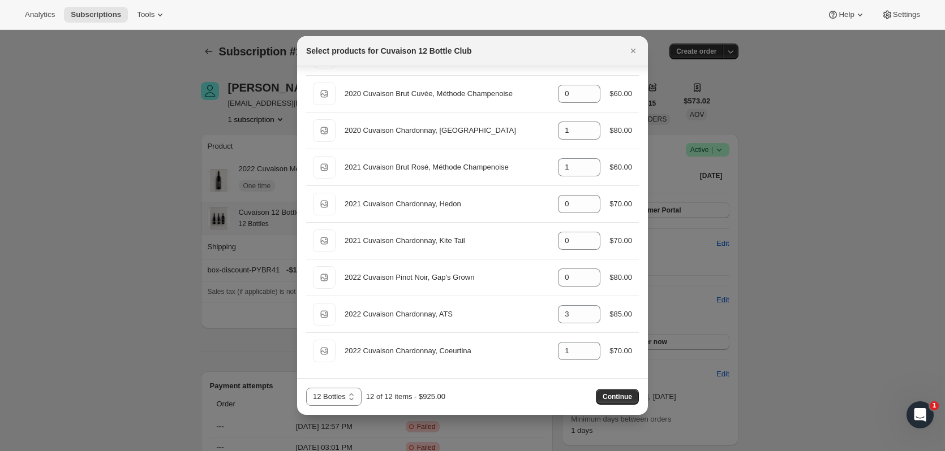
click at [628, 52] on icon "Close" at bounding box center [632, 50] width 11 height 11
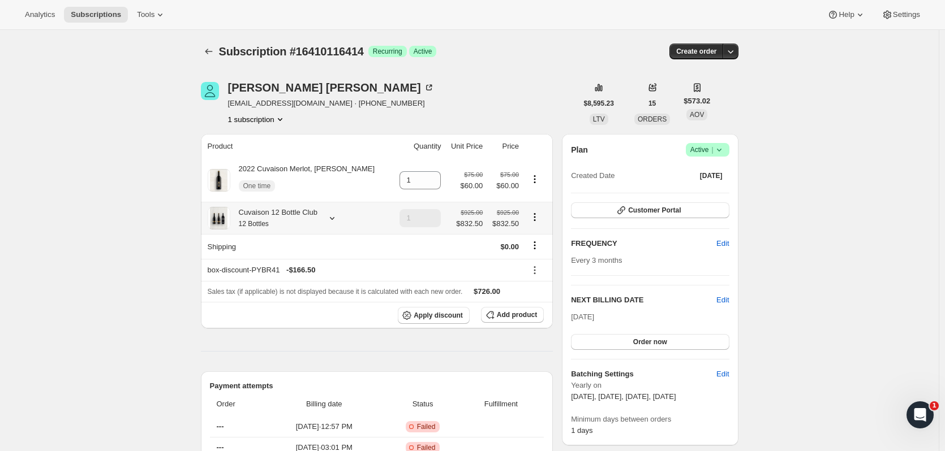
click at [323, 216] on div at bounding box center [330, 218] width 16 height 11
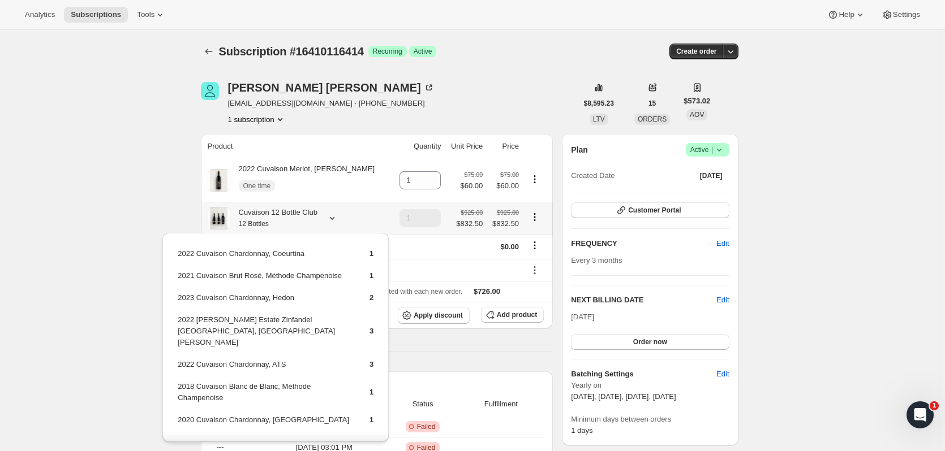
drag, startPoint x: 389, startPoint y: 265, endPoint x: 392, endPoint y: 389, distance: 123.9
click at [392, 389] on div "2022 Cuvaison Chardonnay, Coeurtina 1 2021 Cuvaison Brut Rosé, Méthode Champeno…" at bounding box center [275, 341] width 235 height 222
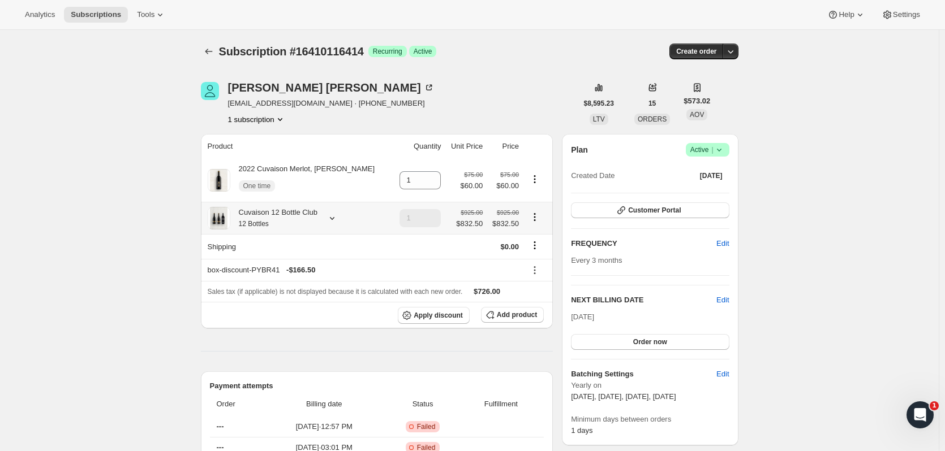
click at [334, 219] on icon at bounding box center [331, 218] width 11 height 11
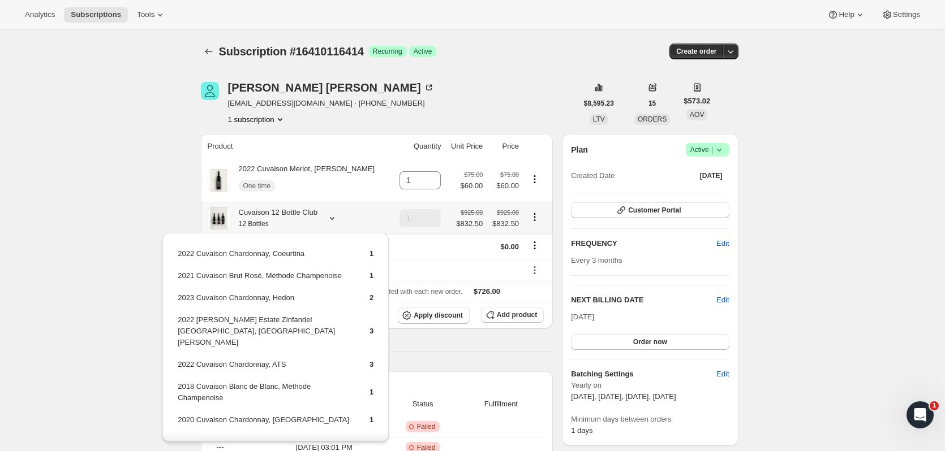
scroll to position [18, 0]
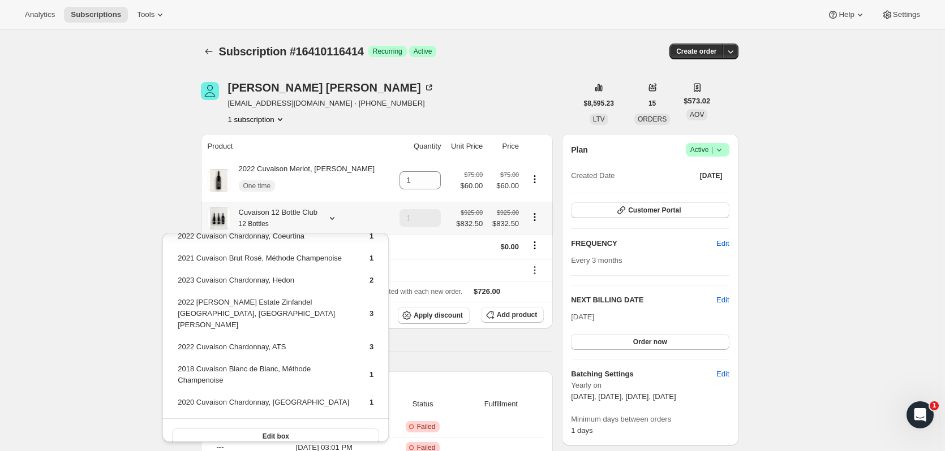
click at [349, 432] on button "Edit box" at bounding box center [275, 437] width 207 height 16
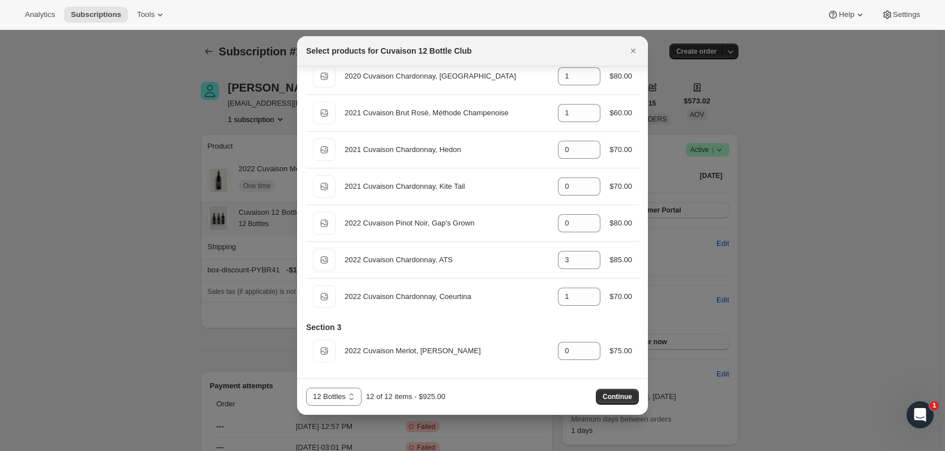
scroll to position [291, 0]
click at [586, 348] on icon ":r8p:" at bounding box center [591, 347] width 11 height 11
type input "1"
click at [586, 81] on icon ":r8p:" at bounding box center [591, 79] width 11 height 11
type input "0"
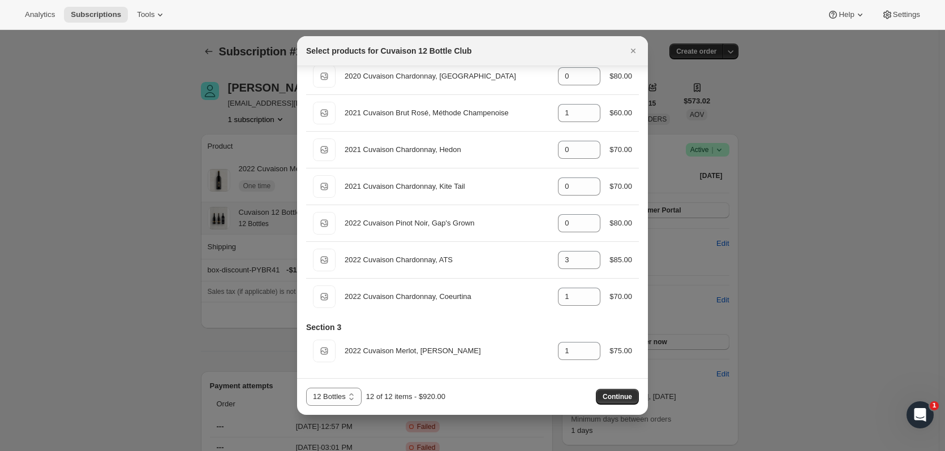
click at [625, 394] on span "Continue" at bounding box center [616, 397] width 29 height 9
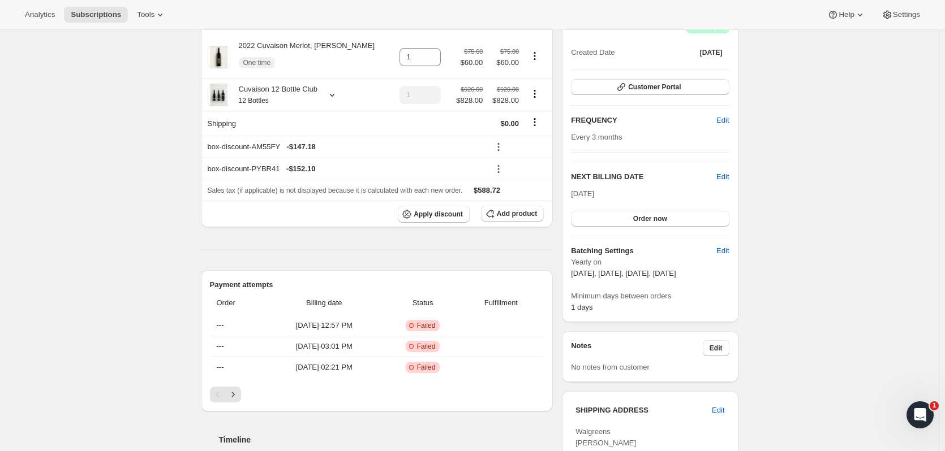
scroll to position [177, 0]
click at [643, 214] on span "Order now" at bounding box center [650, 217] width 34 height 9
click at [647, 212] on button "Click to confirm" at bounding box center [650, 217] width 158 height 16
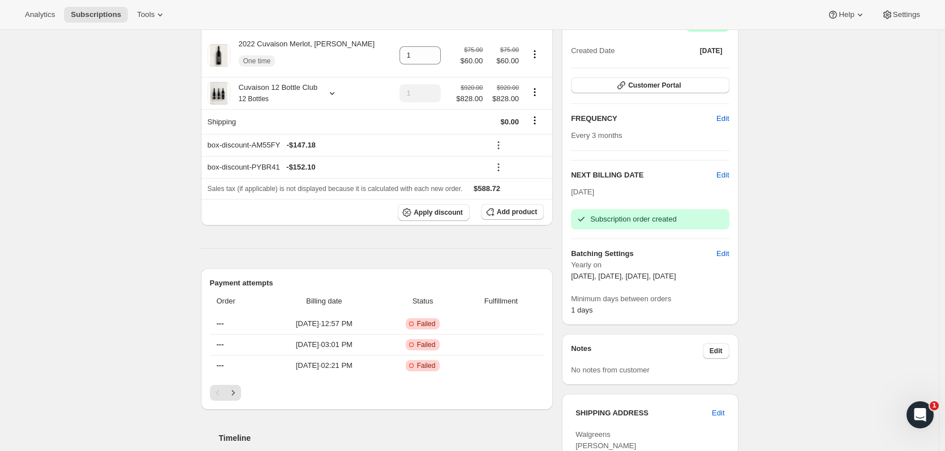
scroll to position [0, 0]
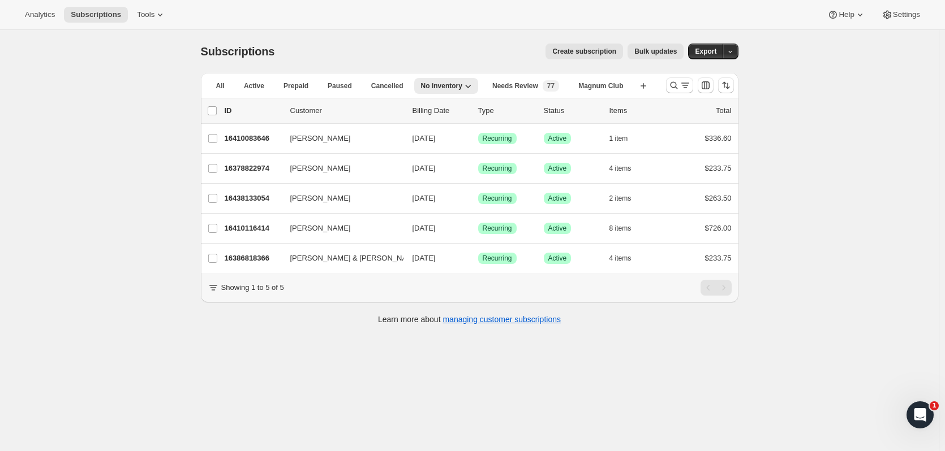
click at [147, 15] on span "Tools" at bounding box center [146, 14] width 18 height 9
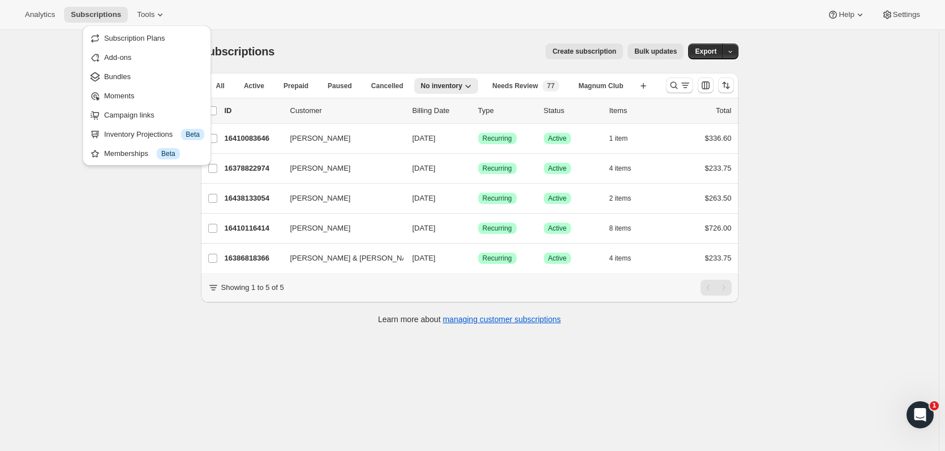
click at [120, 74] on span "Bundles" at bounding box center [117, 76] width 27 height 8
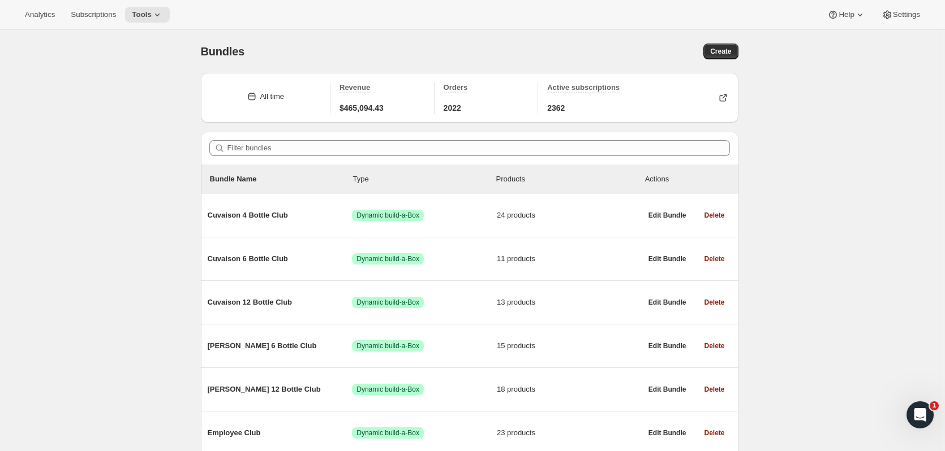
click at [239, 388] on span "Brandlin 12 Bottle Club" at bounding box center [280, 389] width 145 height 11
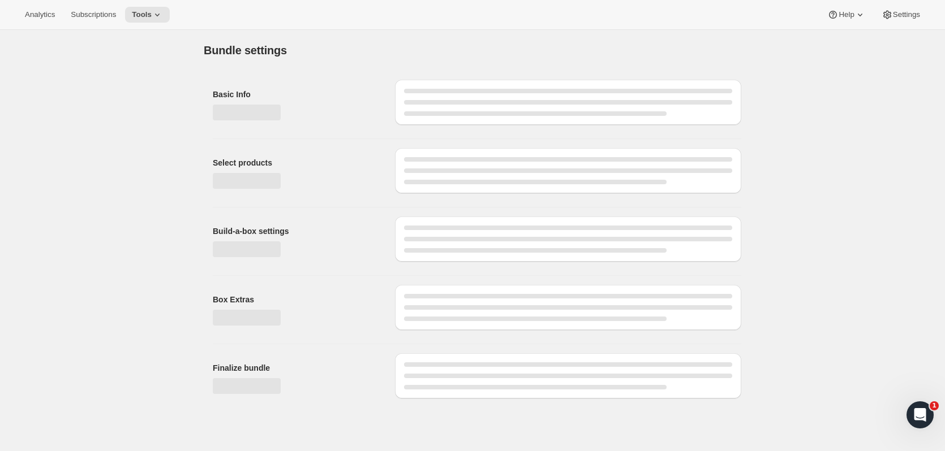
type input "Brandlin 12 Bottle Club"
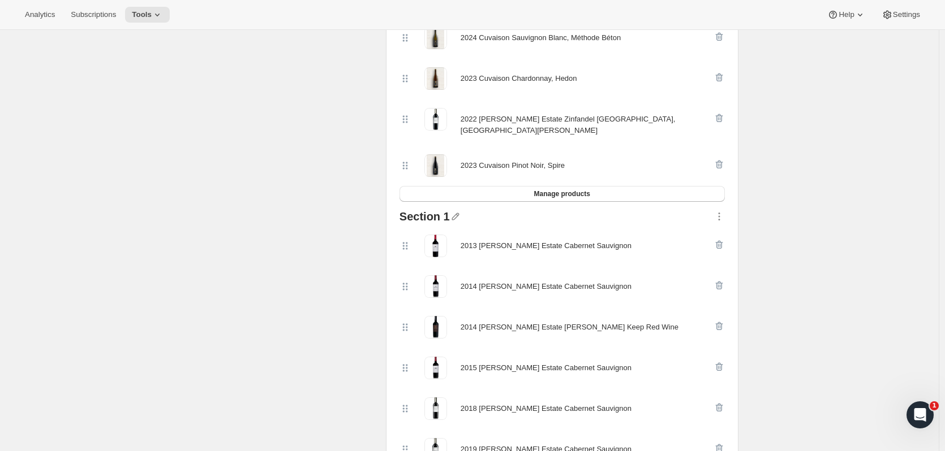
scroll to position [752, 0]
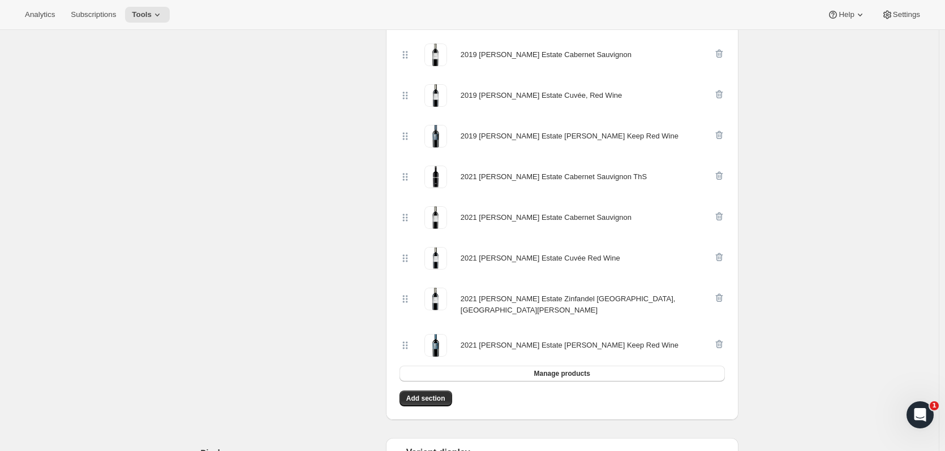
click at [643, 366] on button "Manage products" at bounding box center [561, 374] width 325 height 16
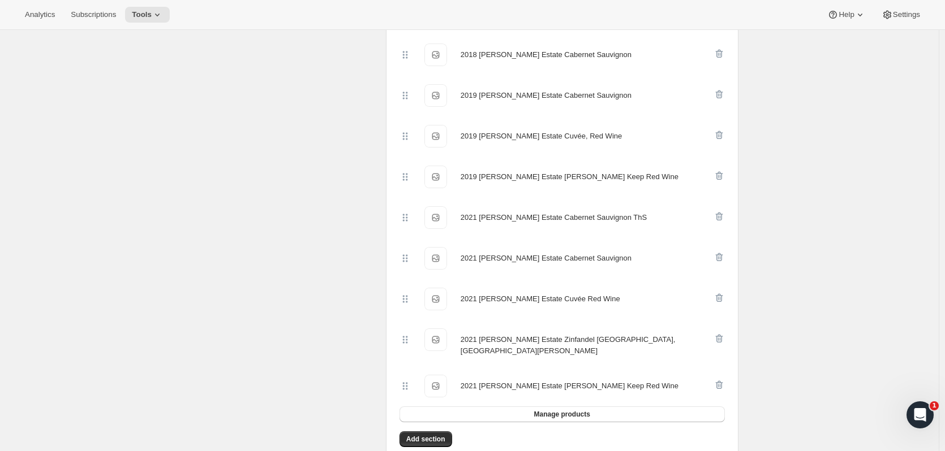
scroll to position [0, 0]
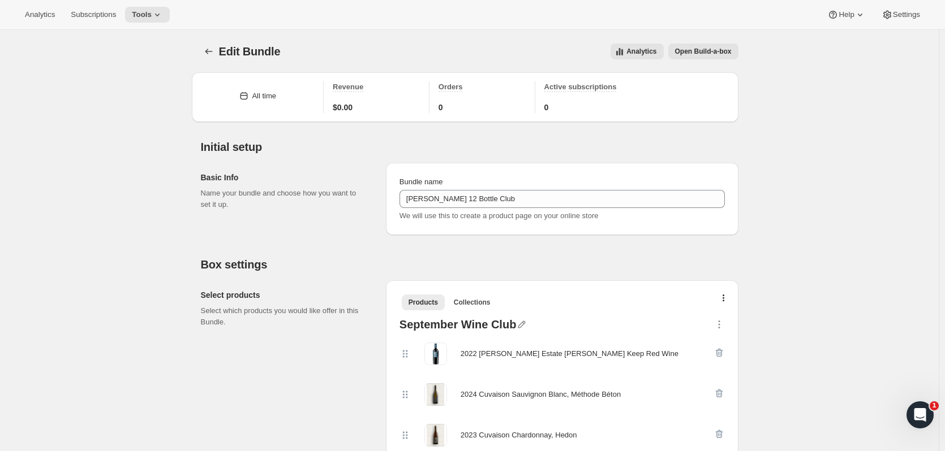
click at [133, 20] on button "Tools" at bounding box center [147, 15] width 45 height 16
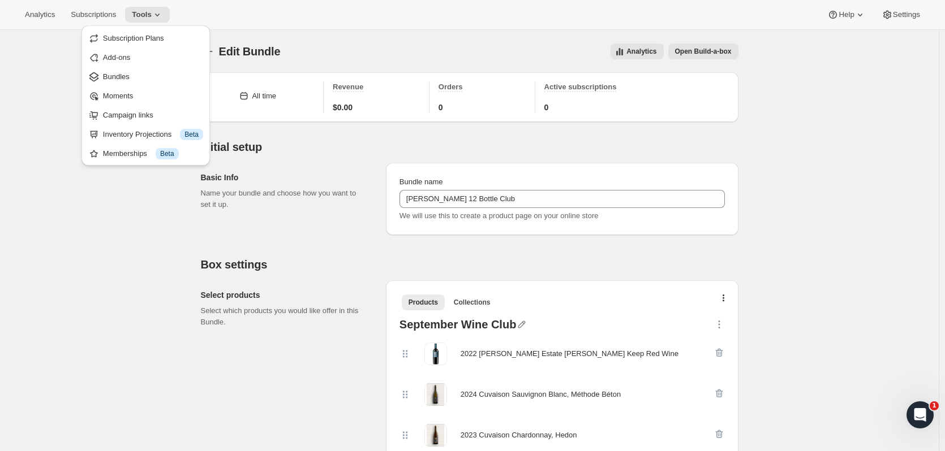
click at [143, 77] on span "Bundles" at bounding box center [153, 76] width 100 height 11
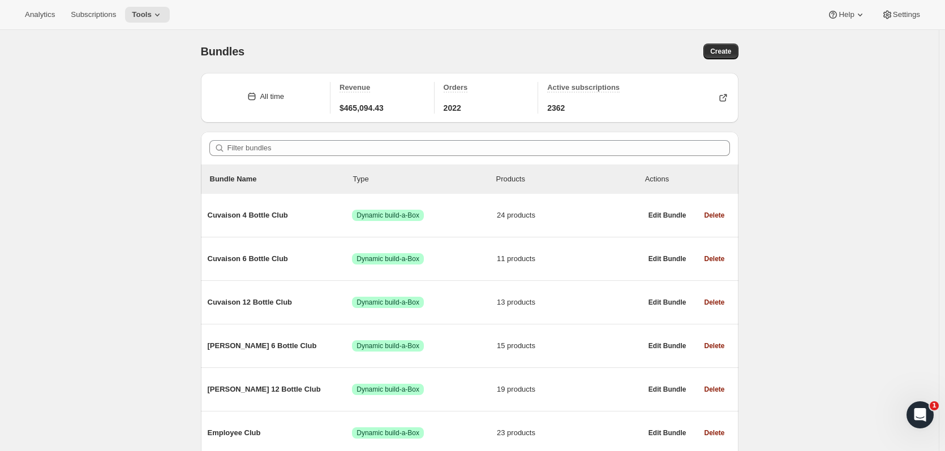
click at [270, 304] on span "Cuvaison 12 Bottle Club" at bounding box center [280, 302] width 145 height 11
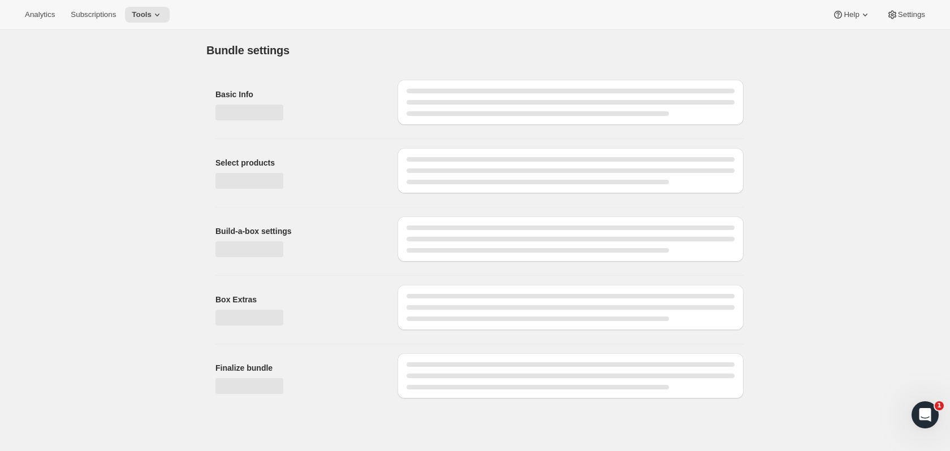
type input "Cuvaison 12 Bottle Club"
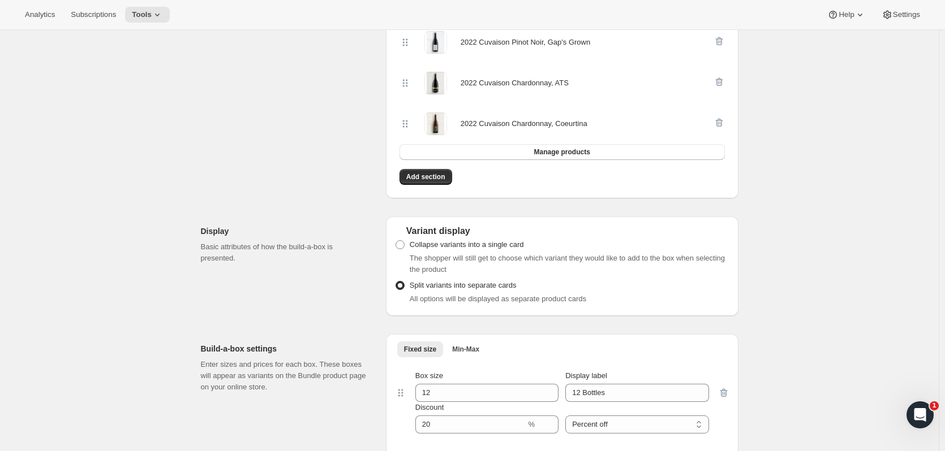
scroll to position [714, 0]
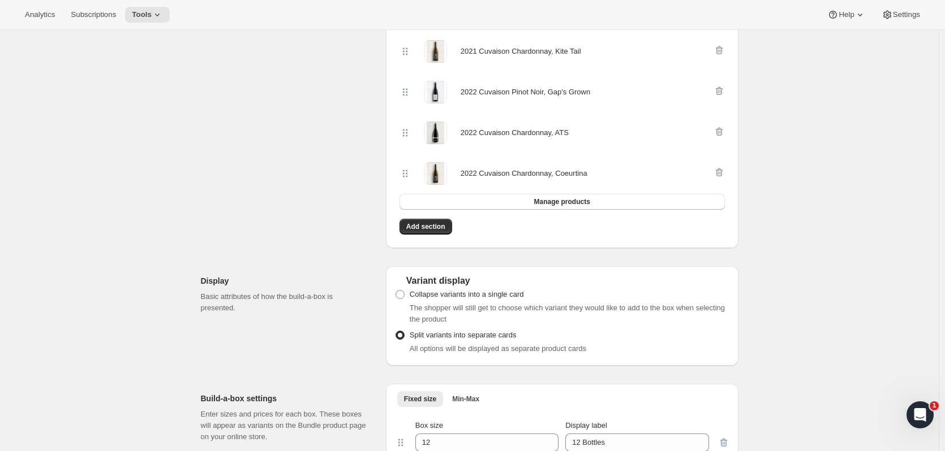
click at [415, 222] on span "Add section" at bounding box center [425, 226] width 39 height 9
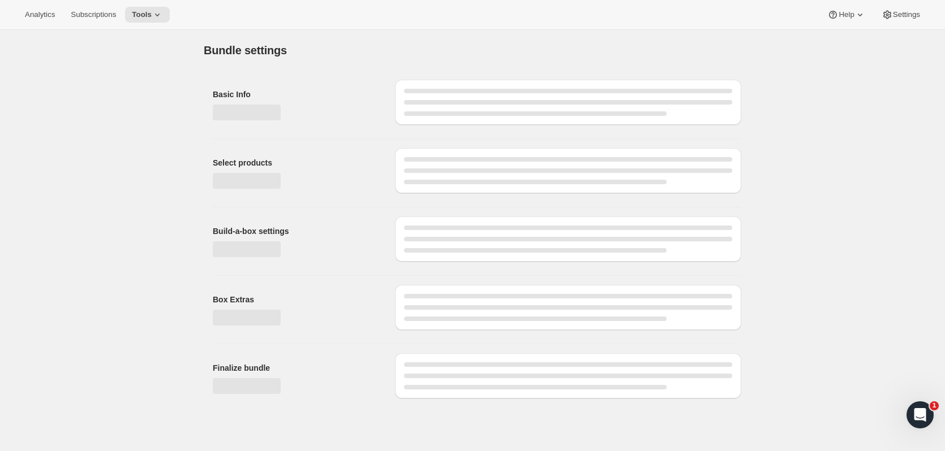
scroll to position [0, 0]
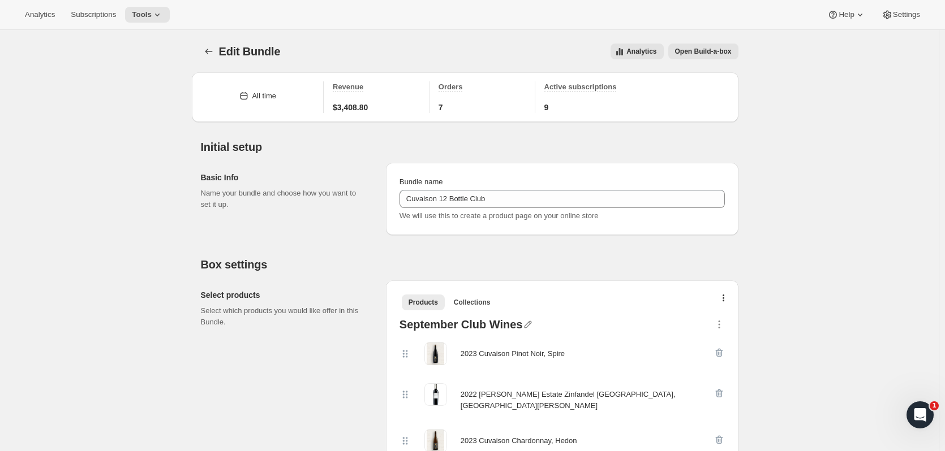
click at [214, 49] on icon "Bundles" at bounding box center [208, 51] width 11 height 11
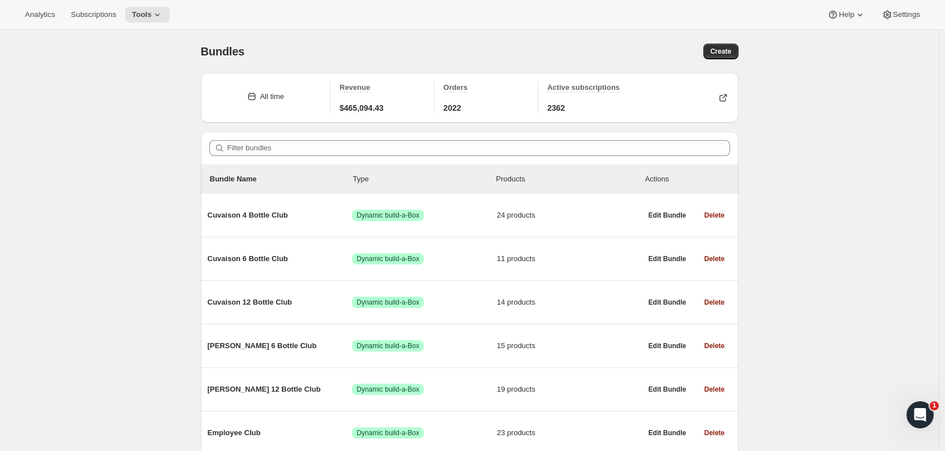
click at [106, 16] on span "Subscriptions" at bounding box center [93, 14] width 45 height 9
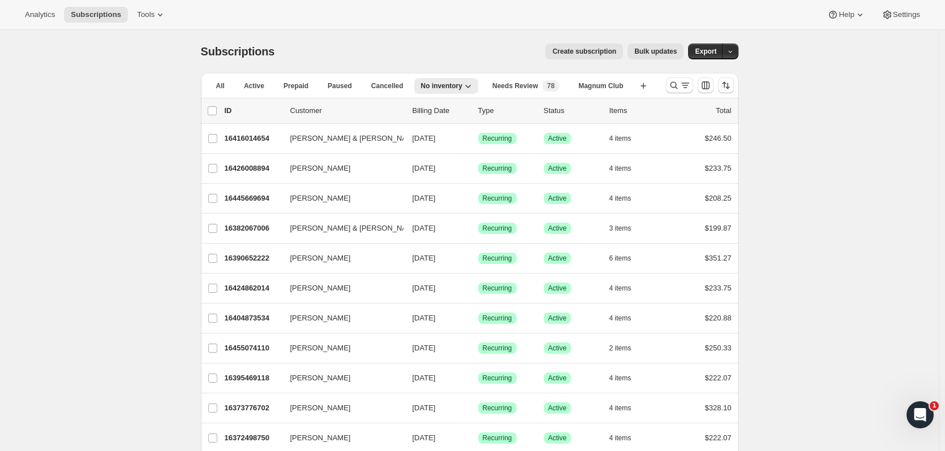
click at [671, 88] on icon "Search and filter results" at bounding box center [673, 85] width 11 height 11
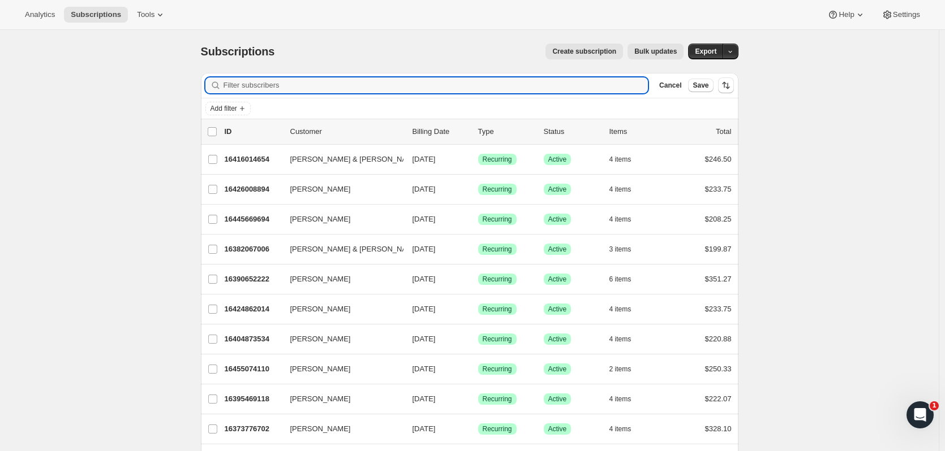
click at [236, 89] on input "Filter subscribers" at bounding box center [435, 85] width 425 height 16
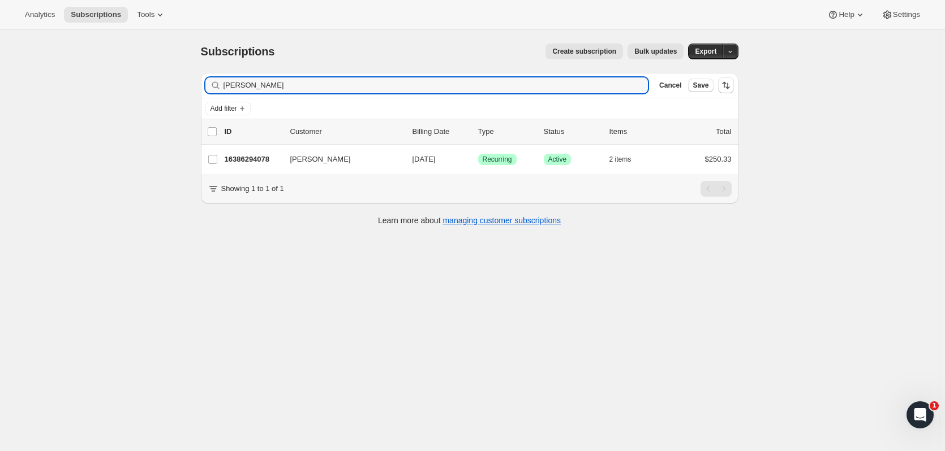
type input "nancy boomer"
click at [253, 161] on p "16386294078" at bounding box center [253, 159] width 57 height 11
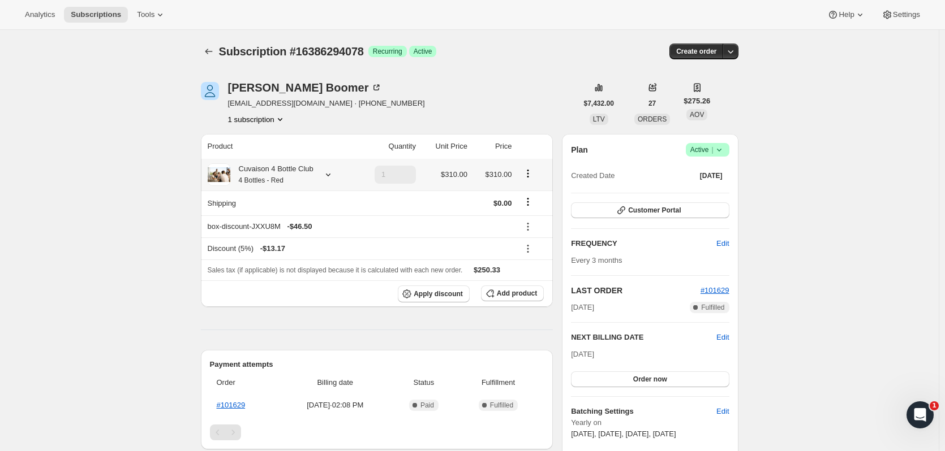
click at [323, 173] on div at bounding box center [326, 174] width 16 height 11
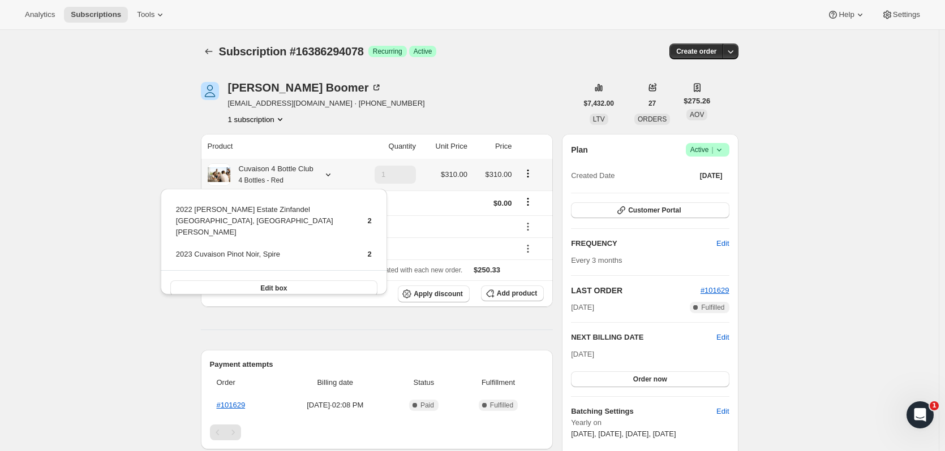
click at [323, 173] on div at bounding box center [326, 174] width 16 height 11
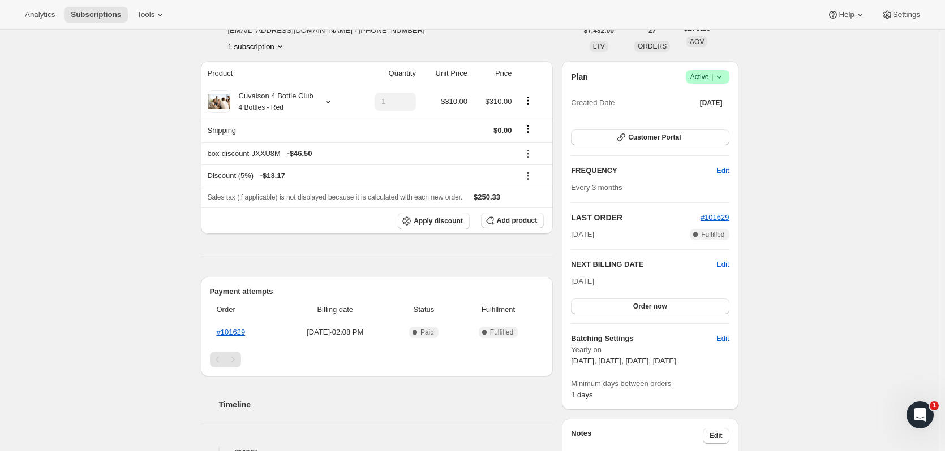
scroll to position [57, 0]
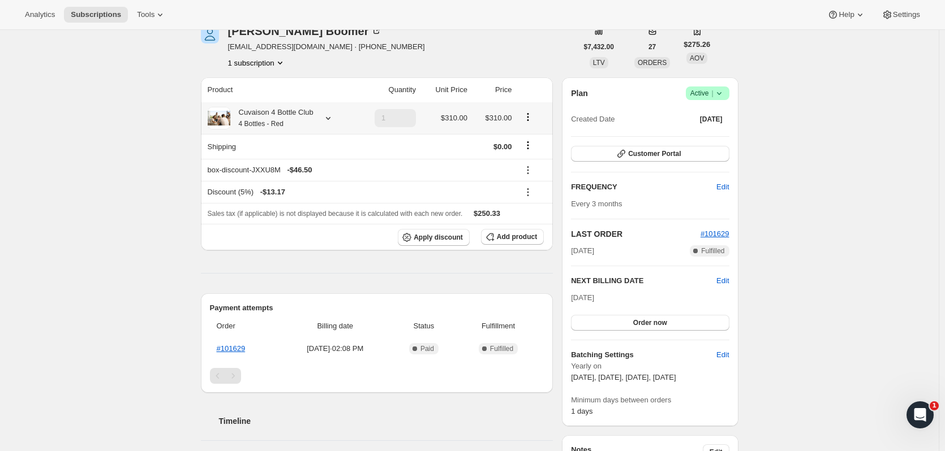
click at [330, 114] on icon at bounding box center [327, 118] width 11 height 11
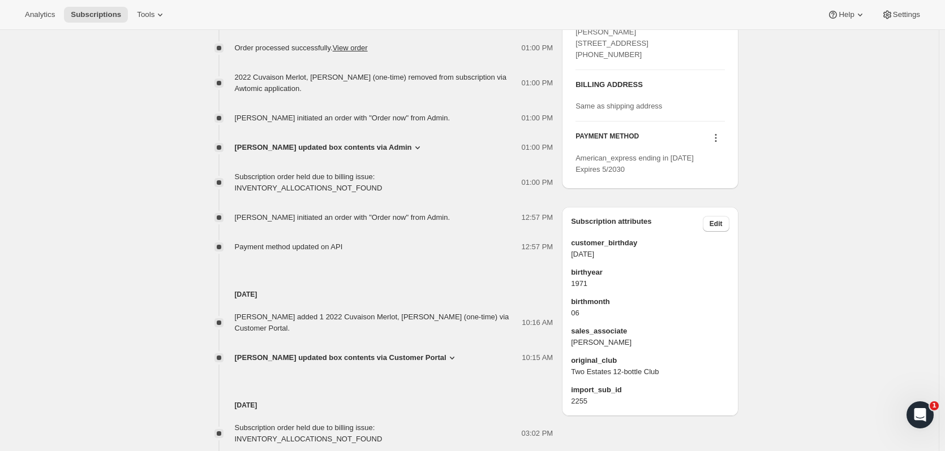
scroll to position [570, 0]
